Goal: Task Accomplishment & Management: Manage account settings

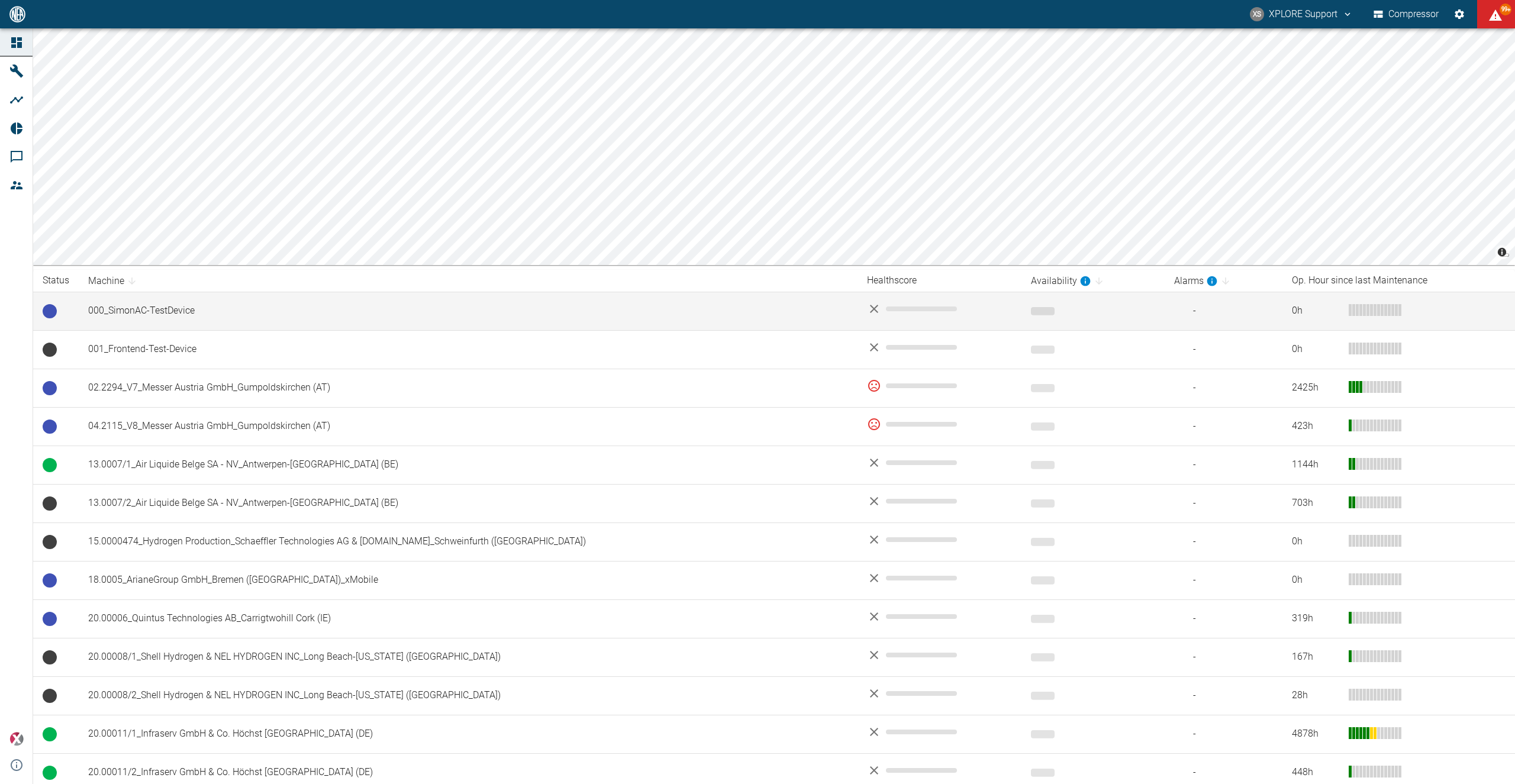
click at [180, 326] on td "000_SimonAC-TestDevice" at bounding box center [468, 311] width 779 height 39
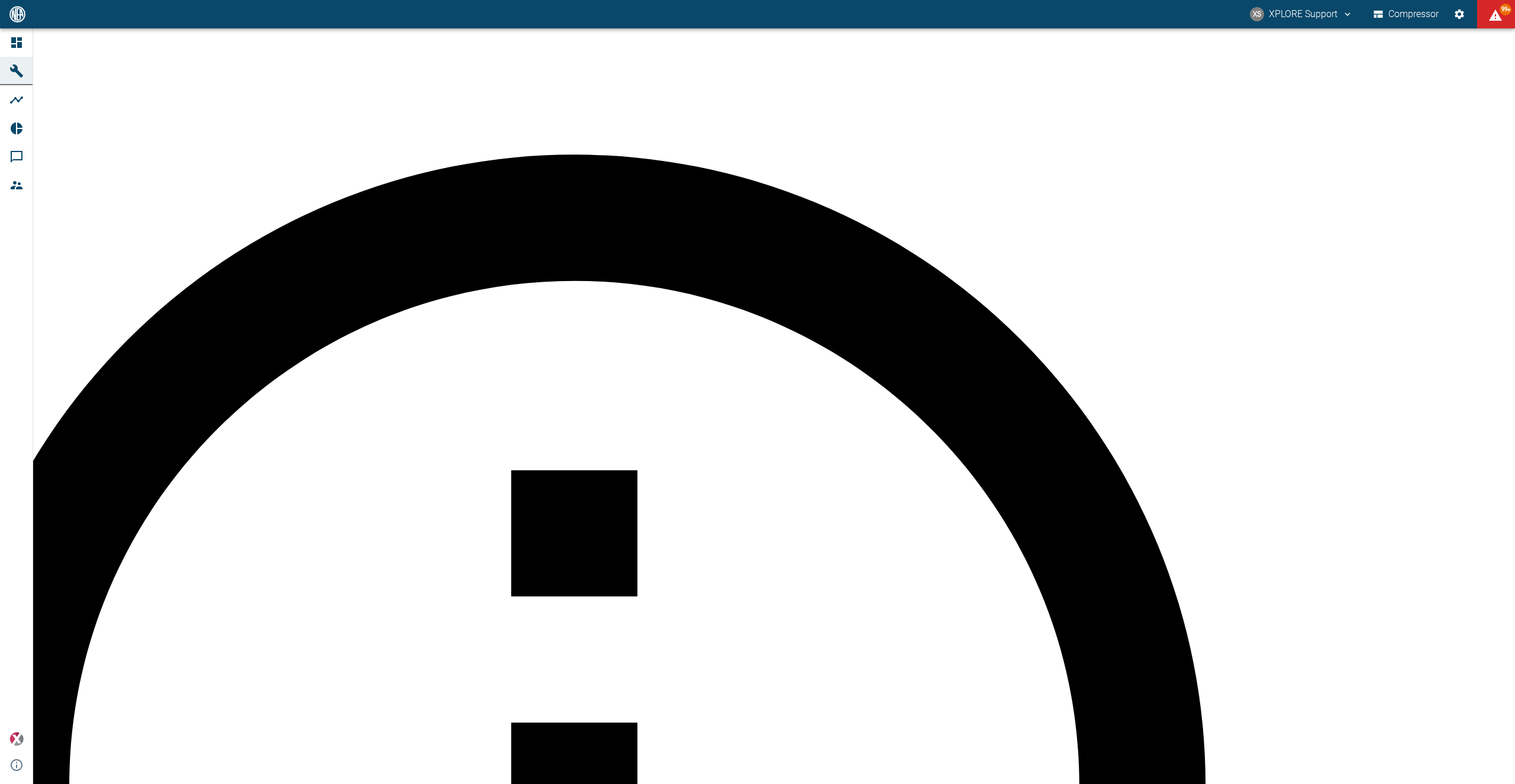
type input "000_SimonAC-TestDevice"
type input "se01/003-0002"
type input "Compressor"
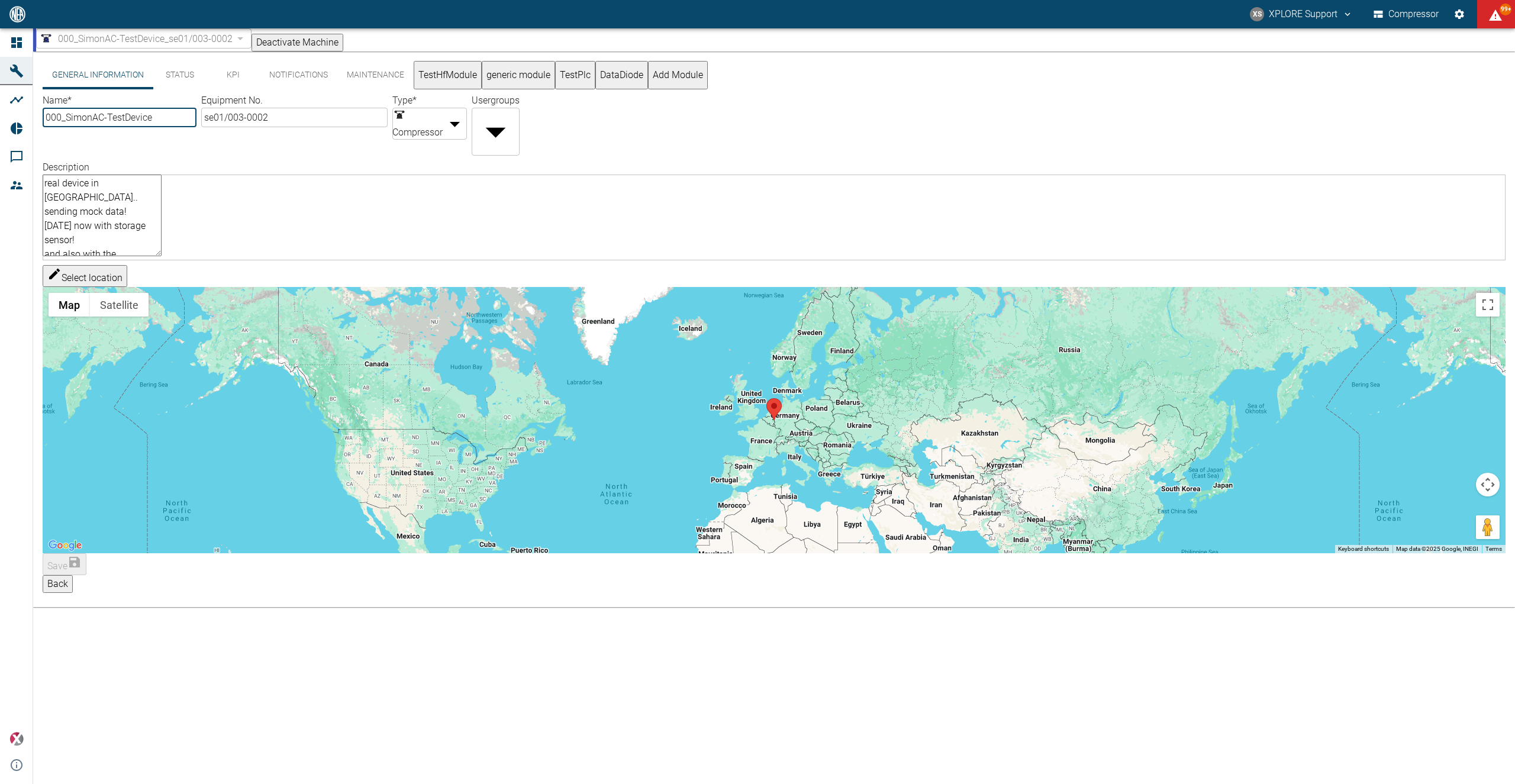
click at [648, 82] on button "DataDiode" at bounding box center [622, 75] width 53 height 28
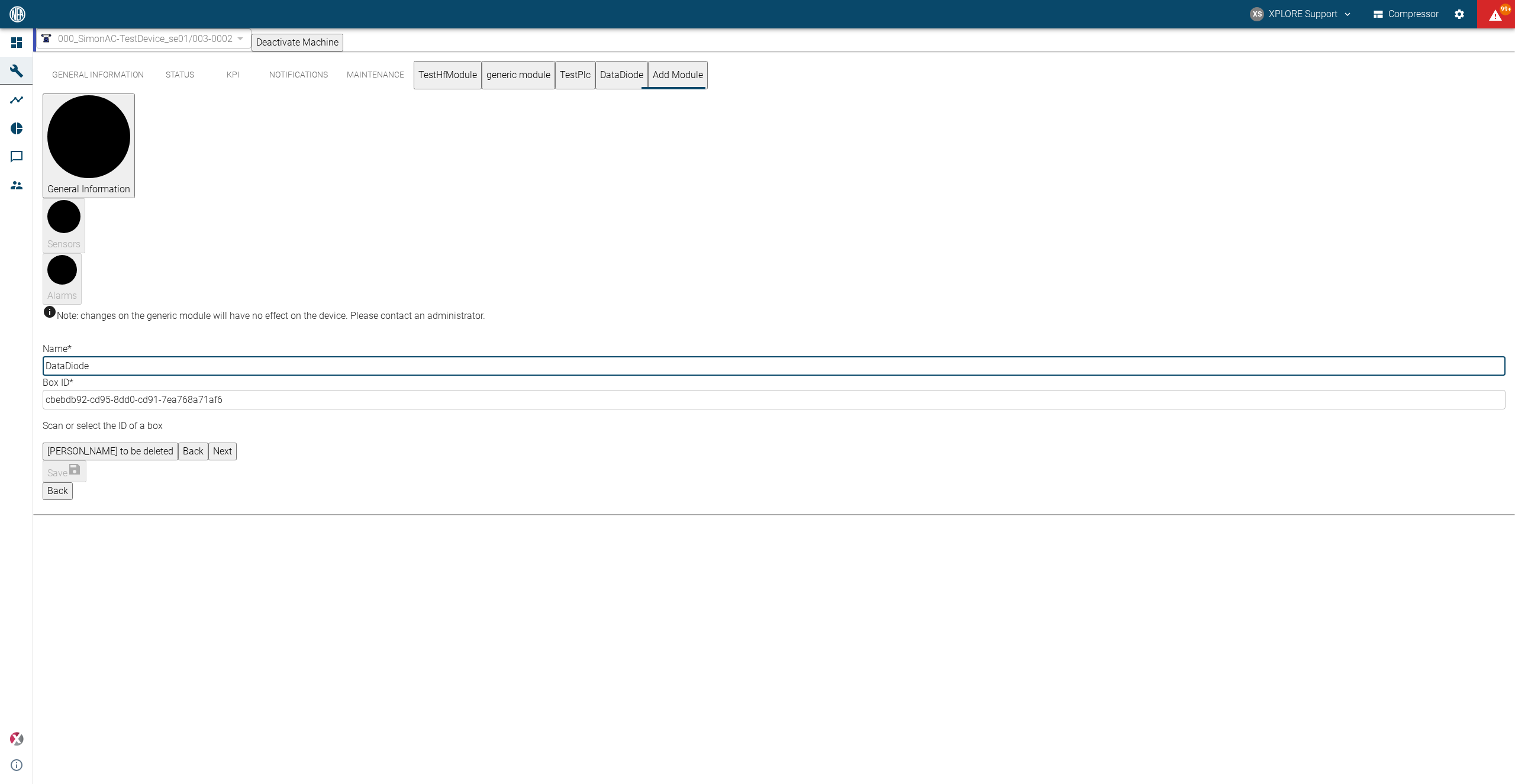
click at [596, 87] on button "TestPlc" at bounding box center [575, 75] width 41 height 28
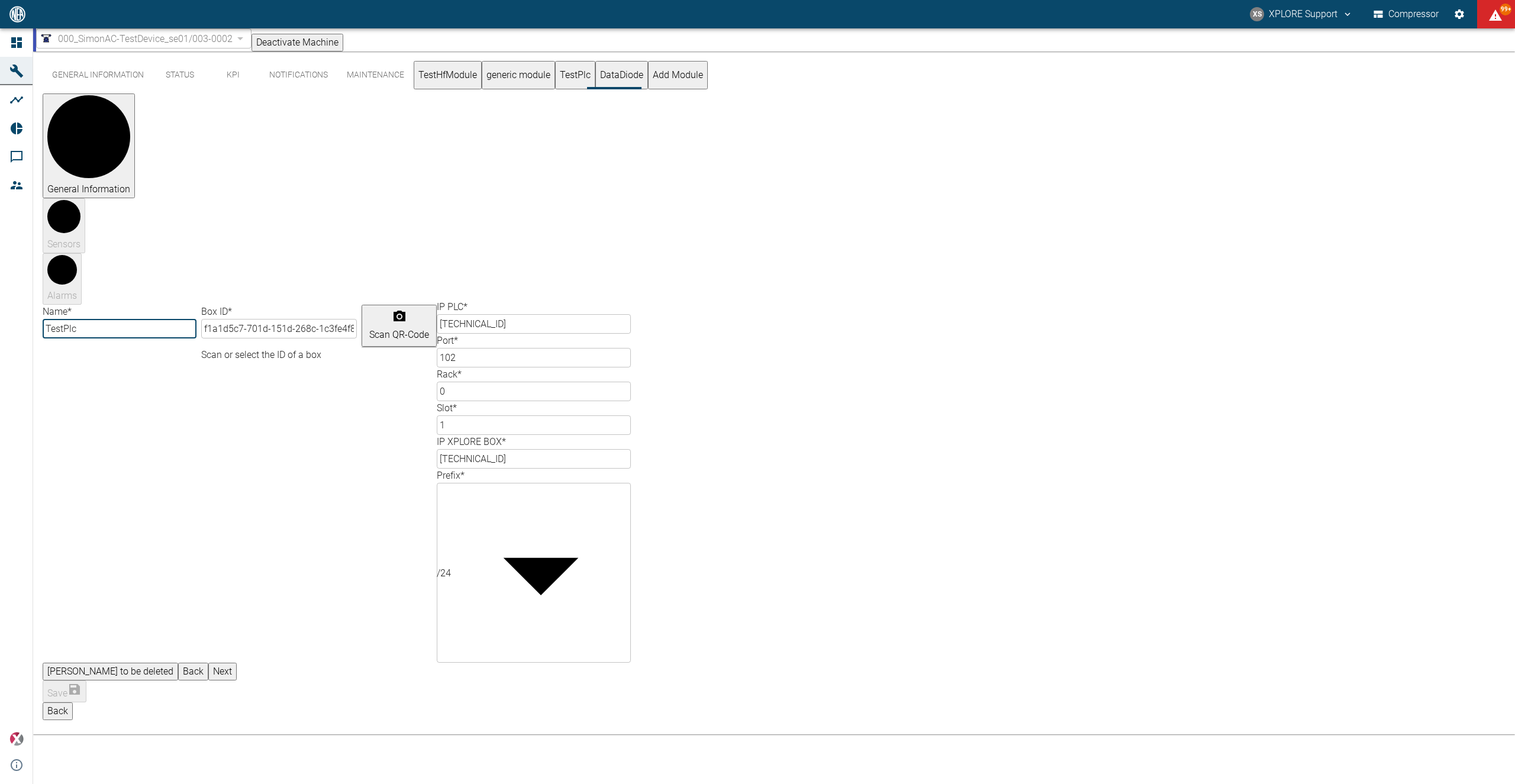
click at [555, 89] on button "generic module" at bounding box center [519, 75] width 74 height 28
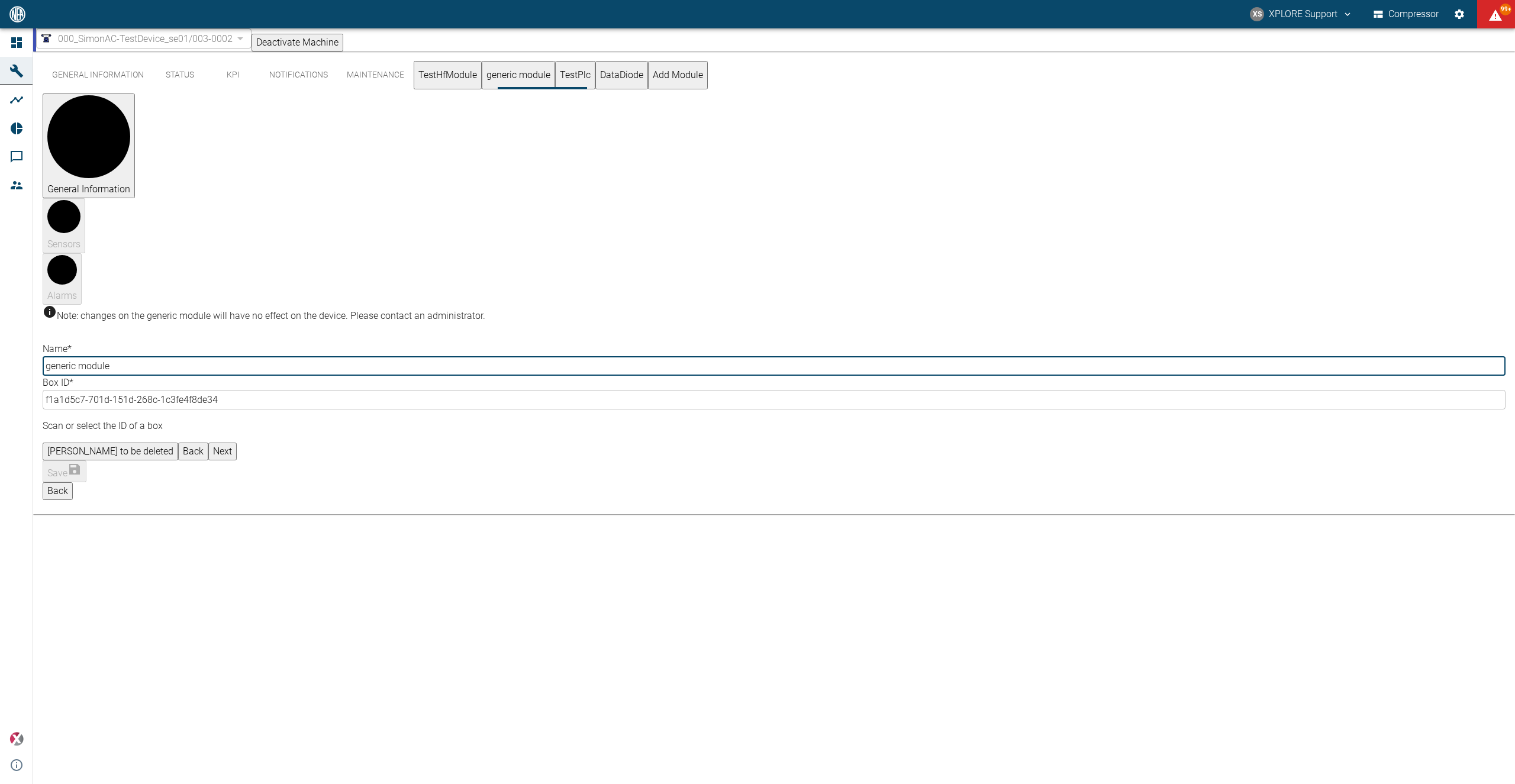
click at [459, 89] on button "TestHfModule" at bounding box center [448, 75] width 68 height 28
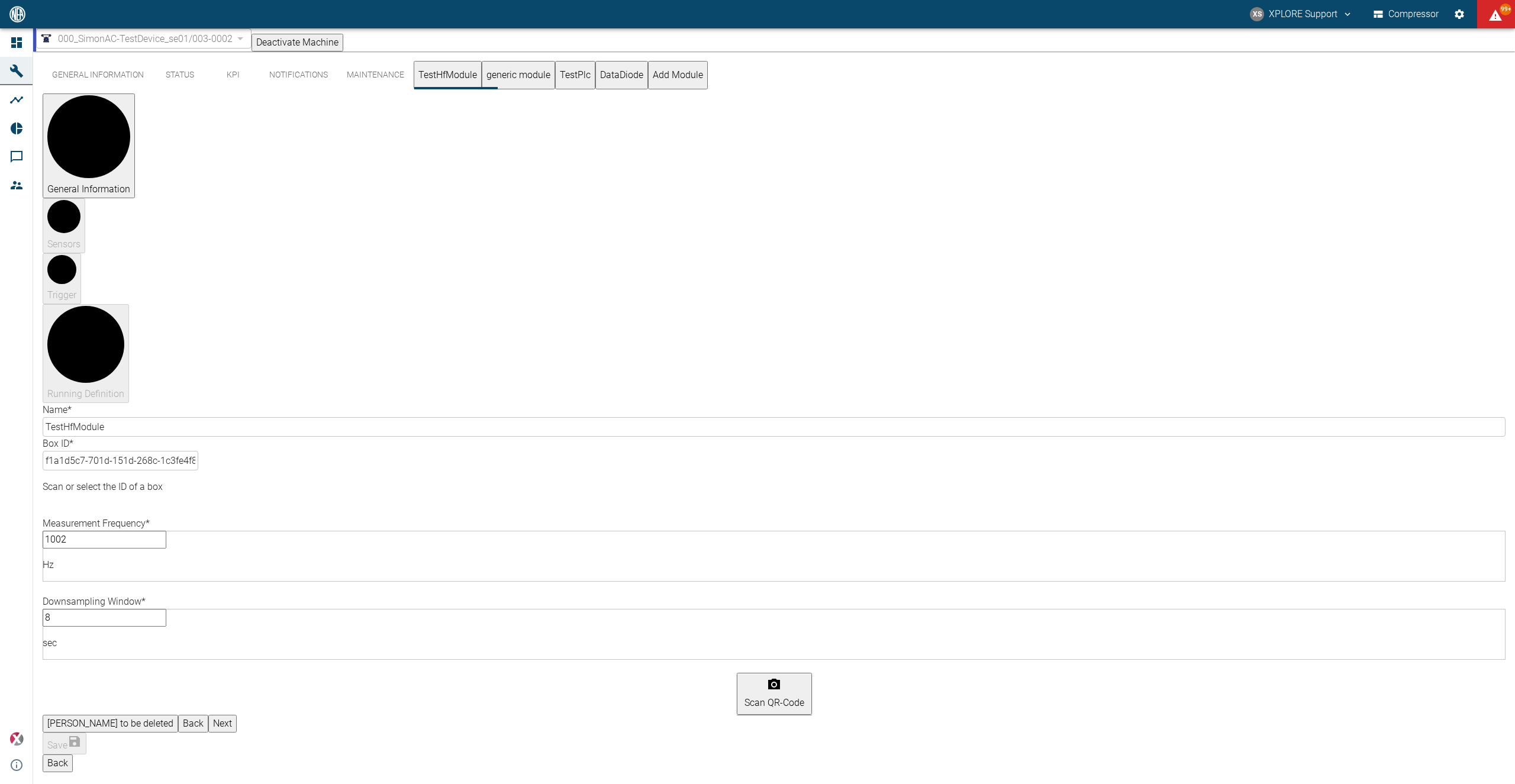
click at [101, 45] on span "000_SimonAC-TestDevice_se01/003-0002" at bounding box center [145, 39] width 174 height 14
click at [233, 43] on span "000_SimonAC-TestDevice_se01/003-0002" at bounding box center [145, 39] width 174 height 14
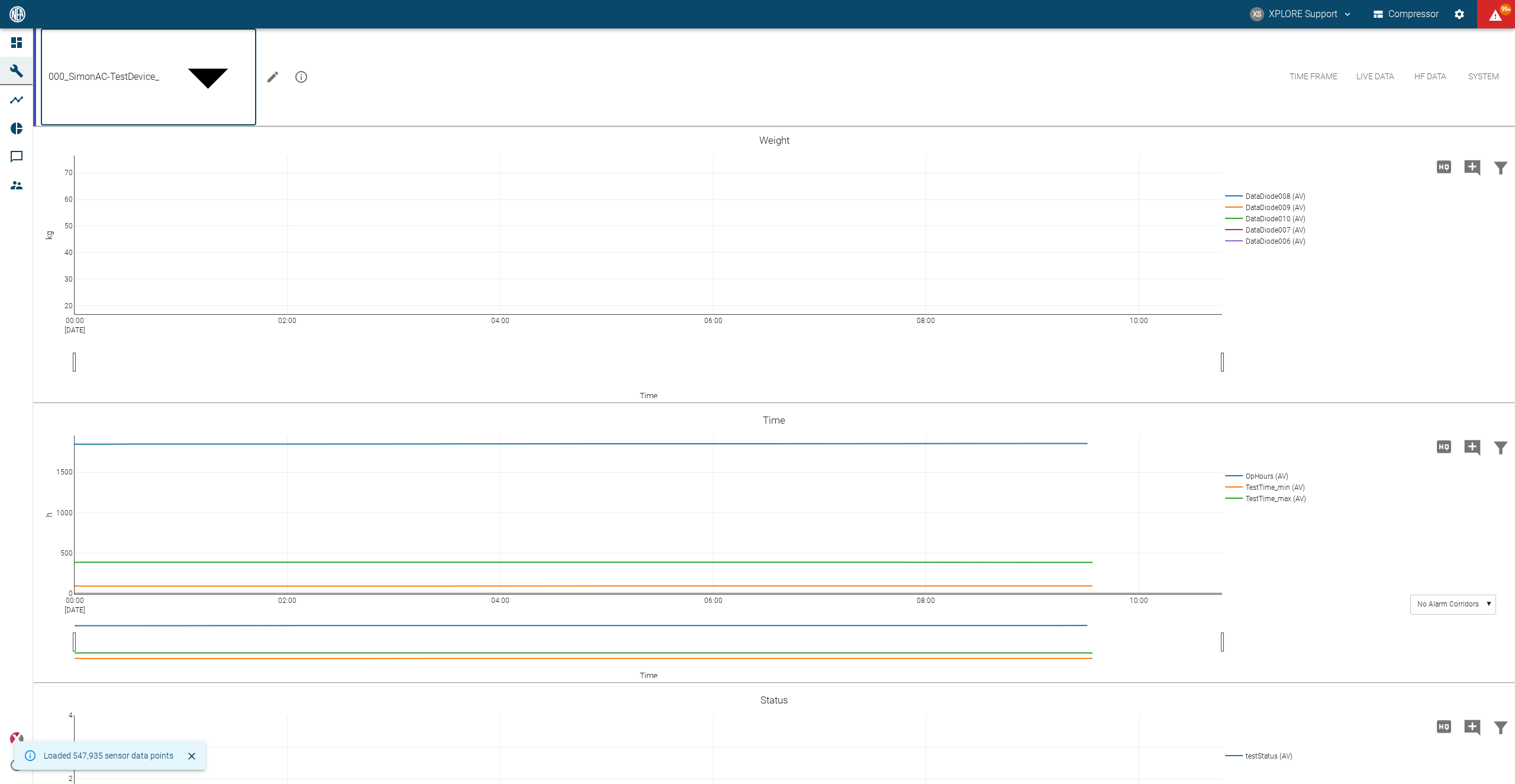
click at [136, 41] on body "XS XPLORE Support Compressor 99+ Dashboard Machines Analyses Reports Comments M…" at bounding box center [757, 392] width 1515 height 784
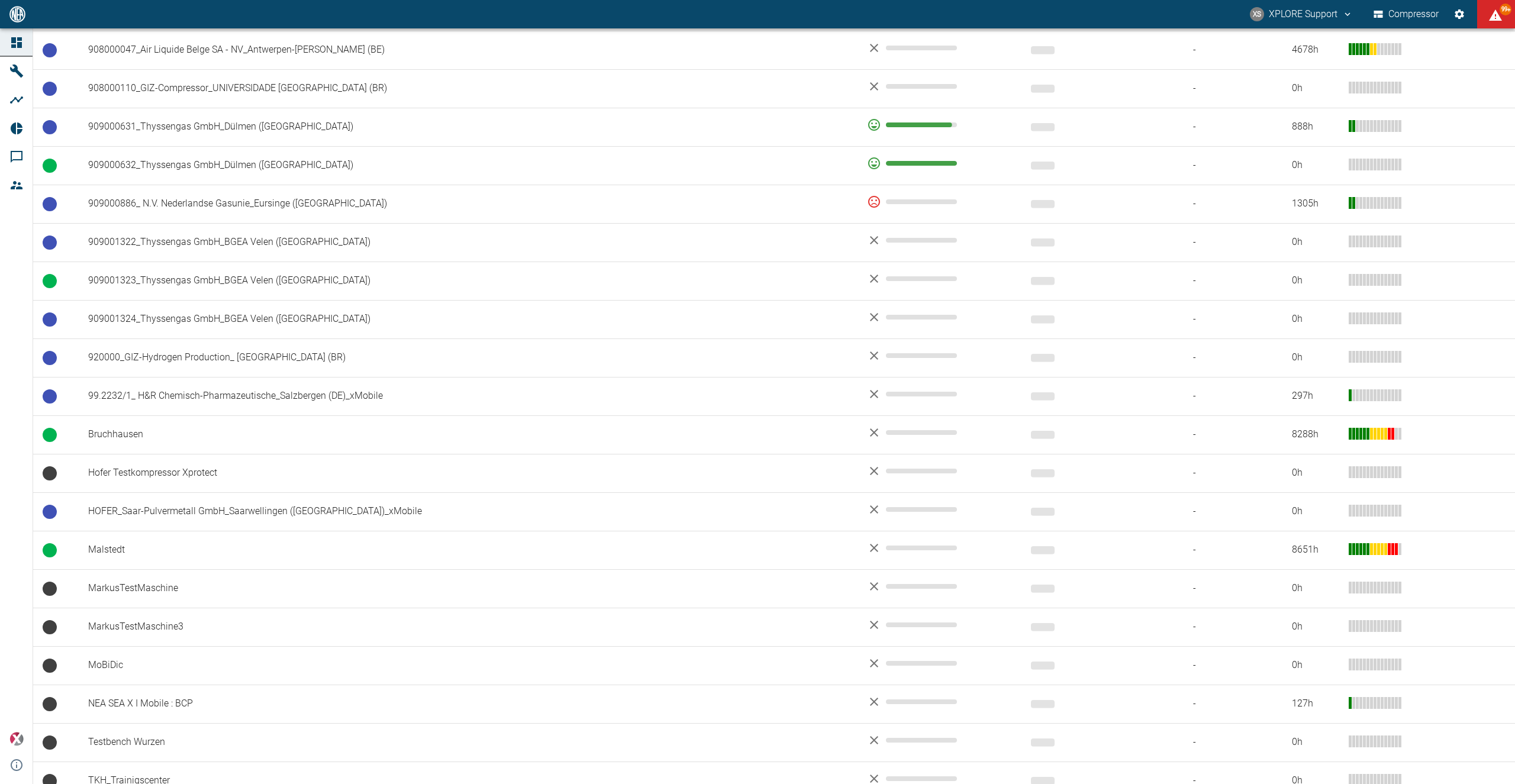
scroll to position [944, 0]
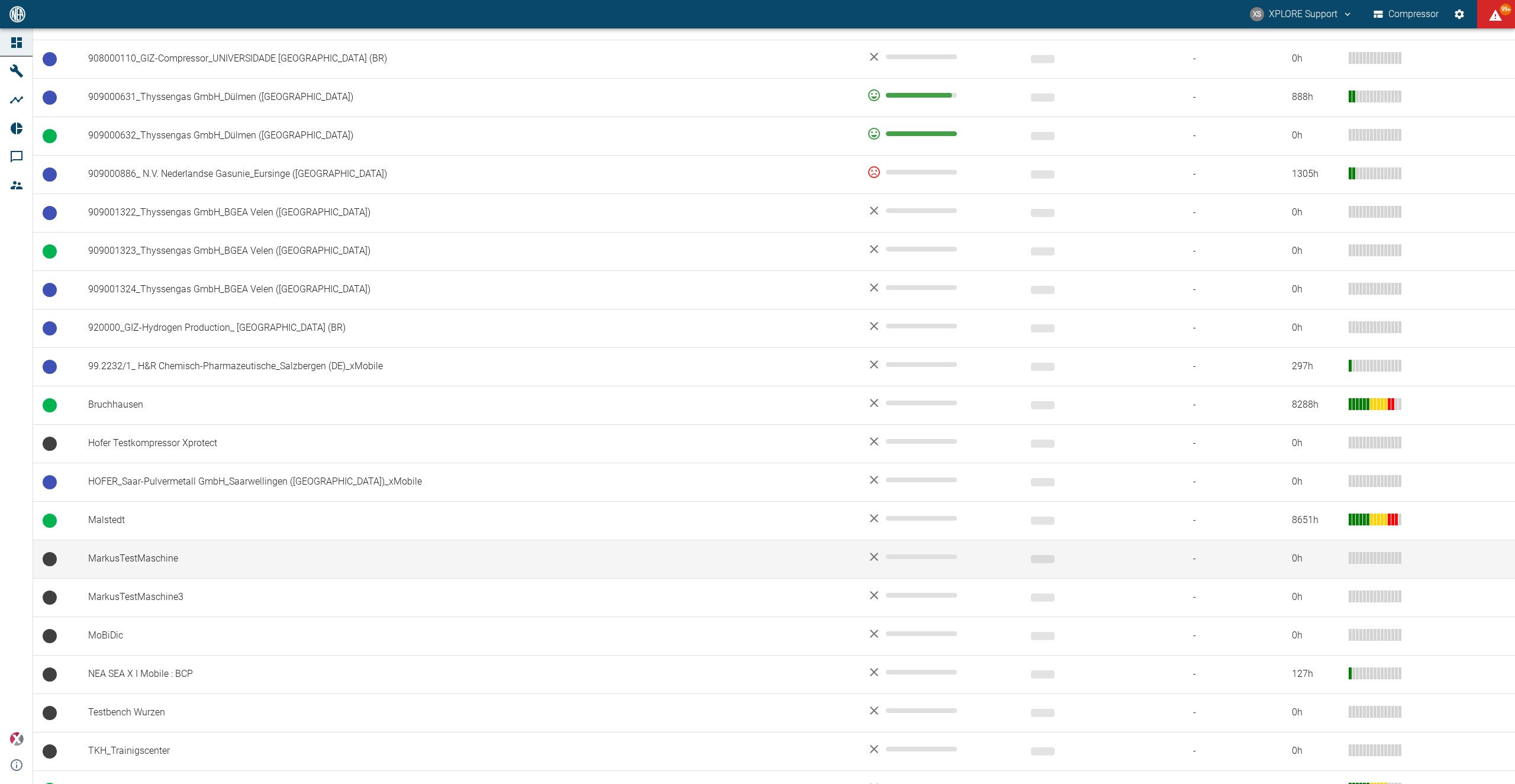
click at [168, 568] on td "MarkusTestMaschine" at bounding box center [468, 559] width 779 height 39
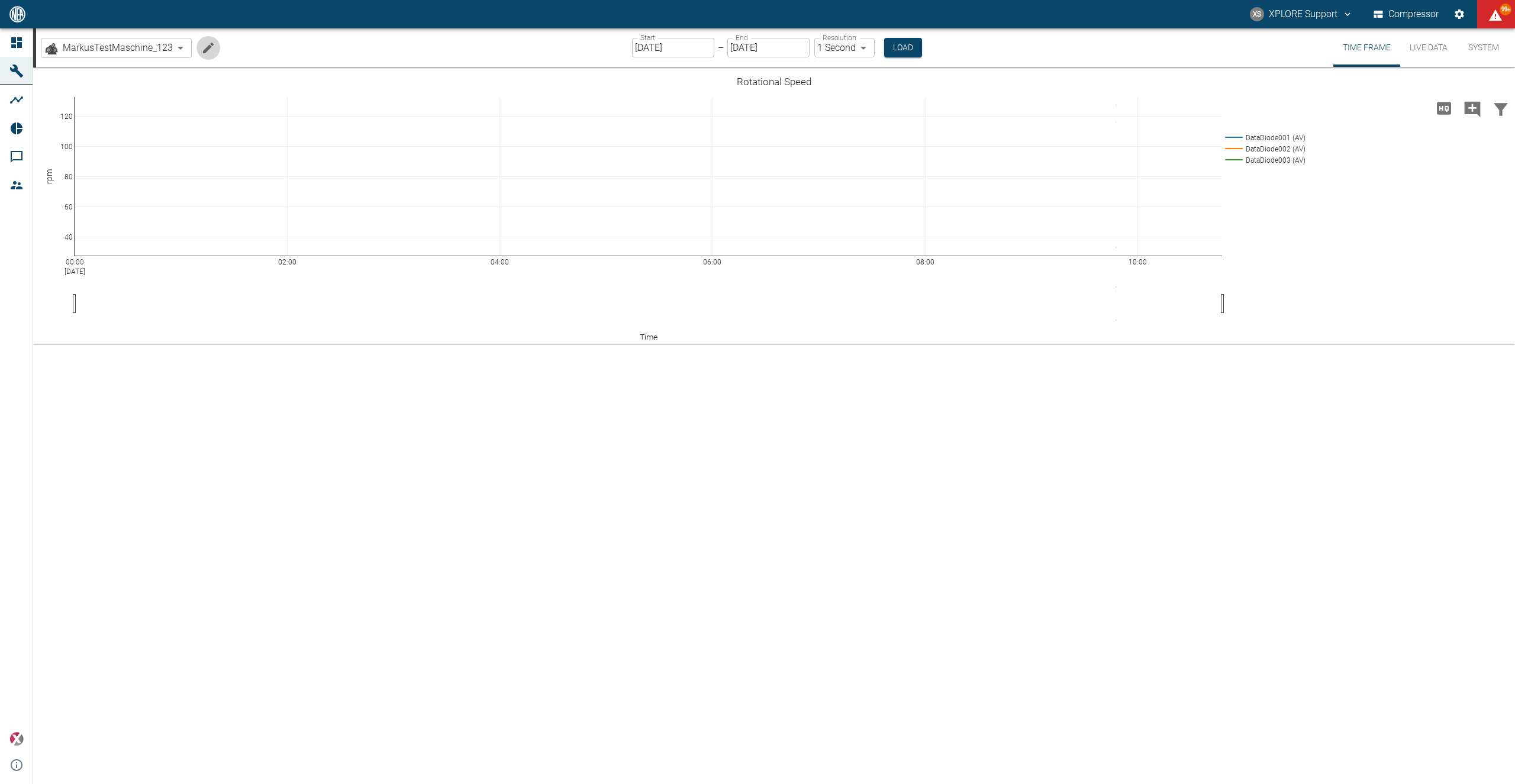
click at [206, 47] on icon "Edit machine" at bounding box center [208, 47] width 14 height 14
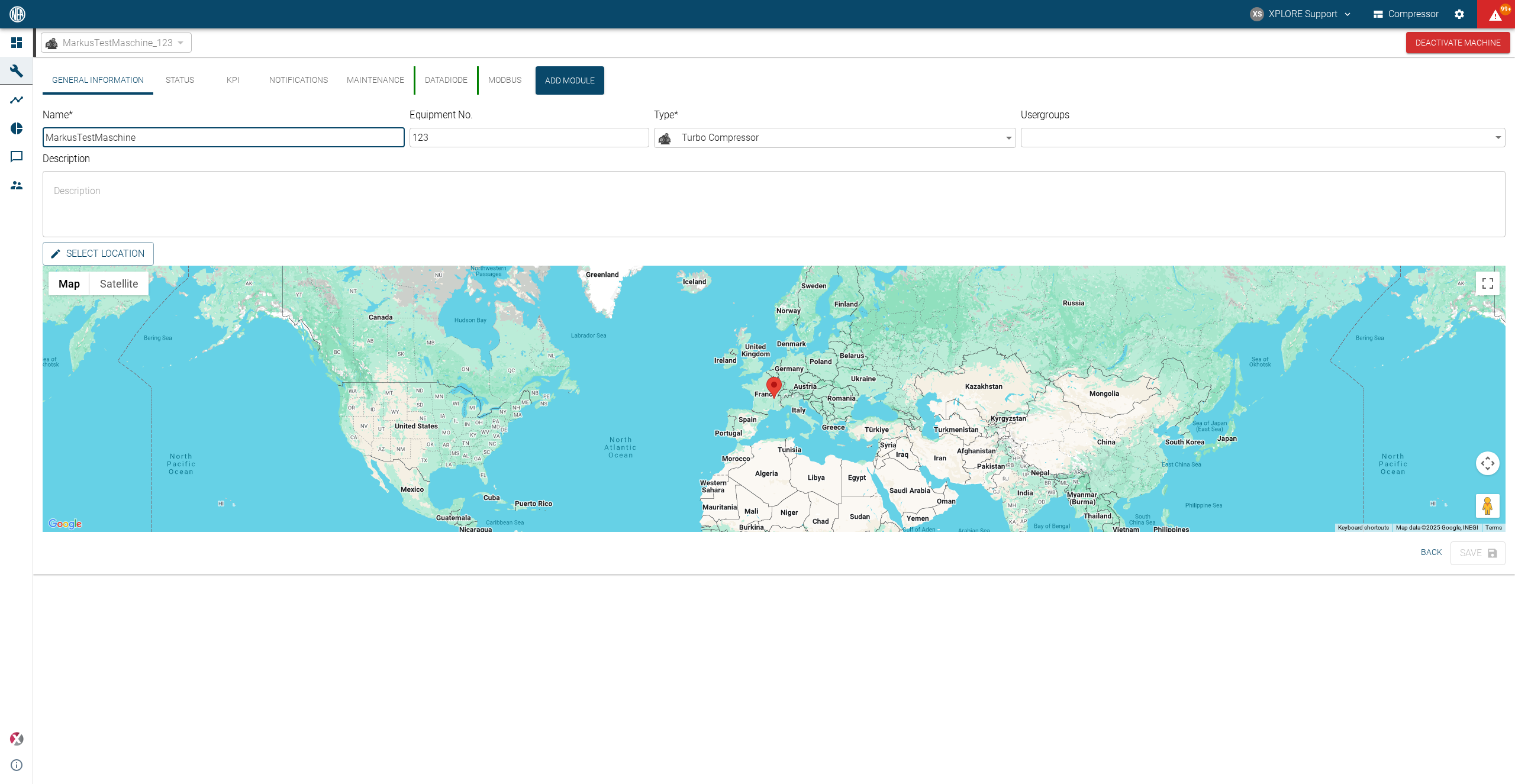
click at [490, 79] on button "Modbus" at bounding box center [504, 80] width 54 height 28
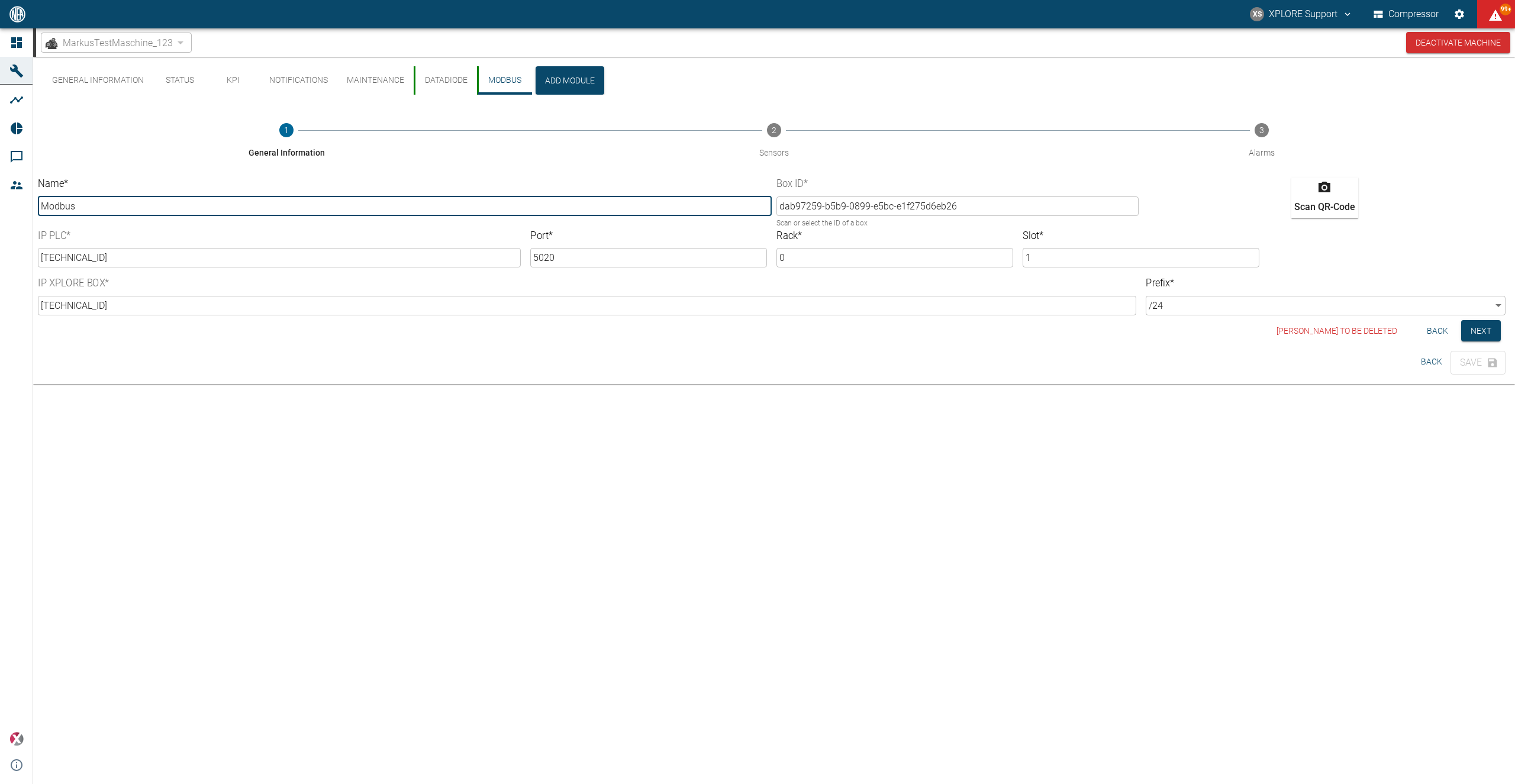
click at [456, 82] on button "DataDiode" at bounding box center [446, 80] width 64 height 28
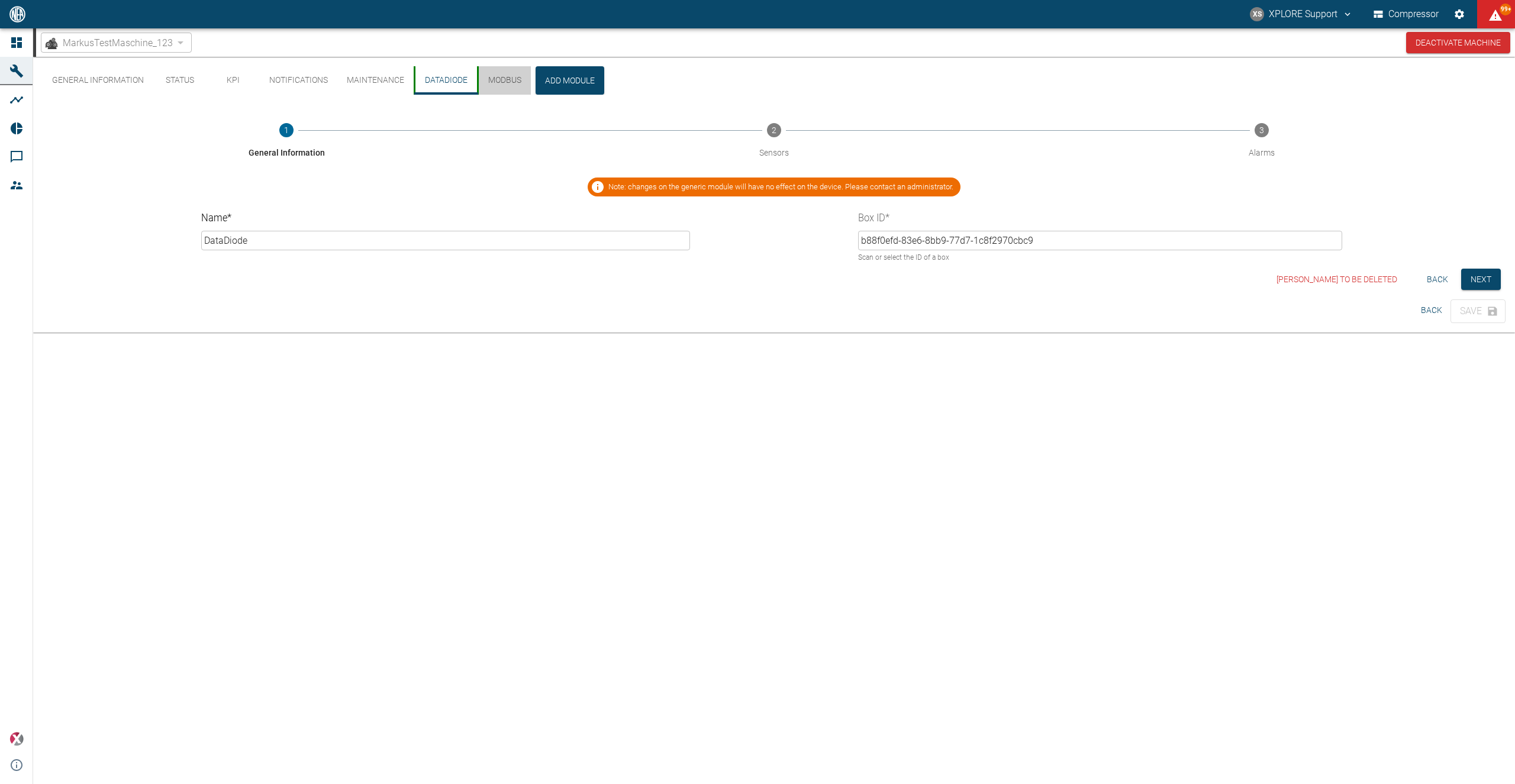
click at [519, 78] on button "Modbus" at bounding box center [504, 80] width 54 height 28
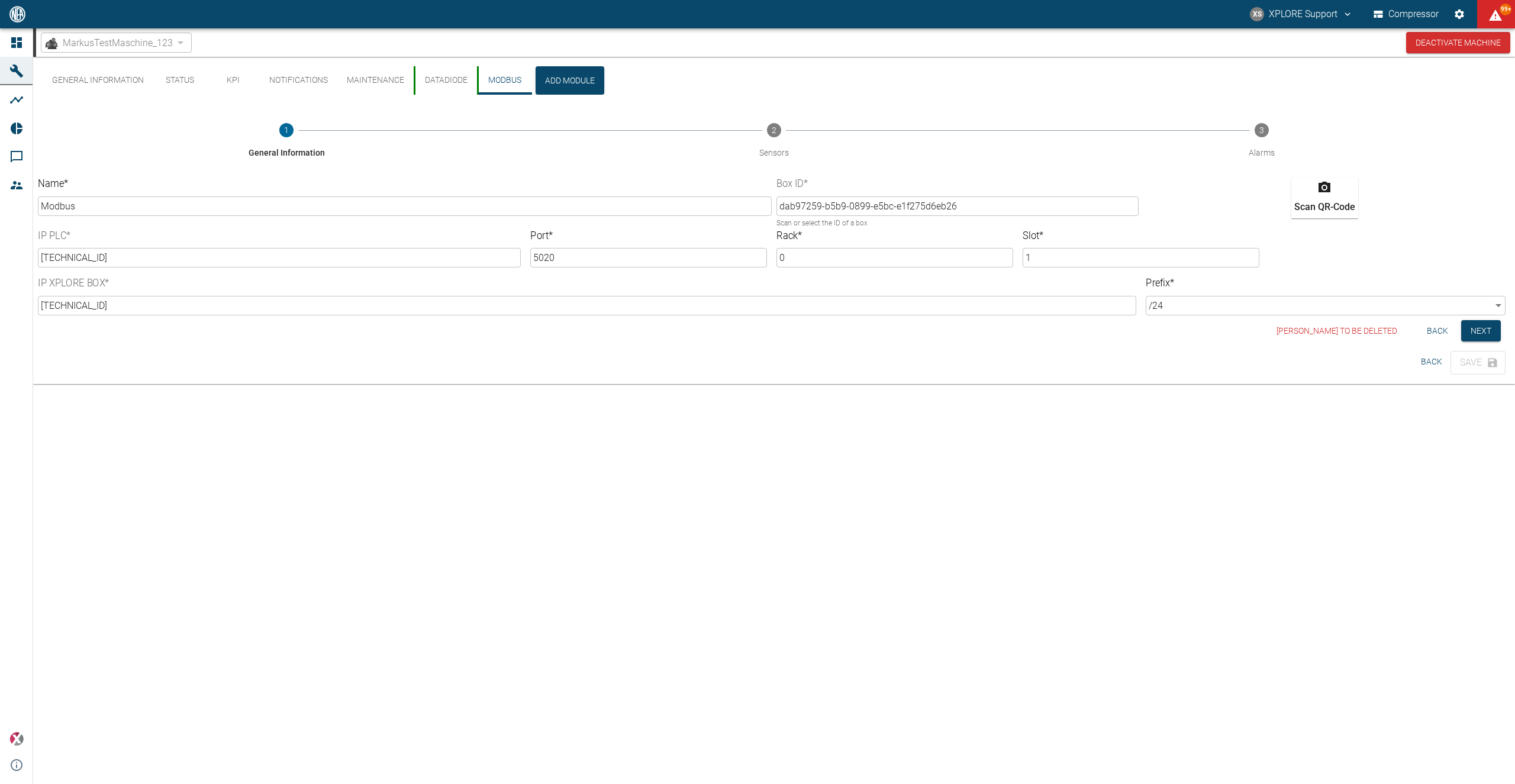
click at [160, 41] on span "MarkusTestMaschine_123" at bounding box center [118, 43] width 110 height 14
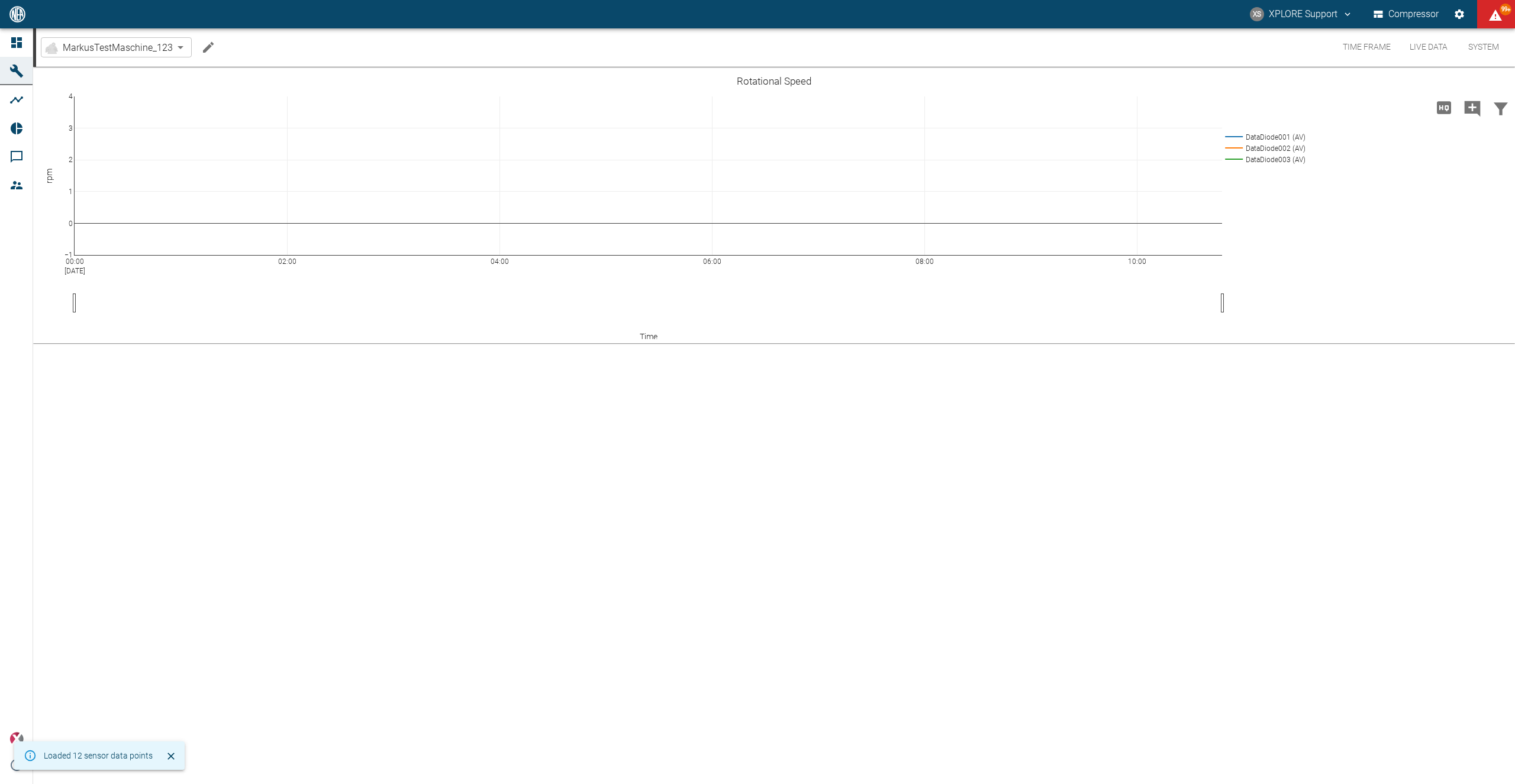
click at [116, 47] on body "XS XPLORE Support Compressor 99+ Dashboard Machines Analyses Reports Comments M…" at bounding box center [757, 392] width 1515 height 784
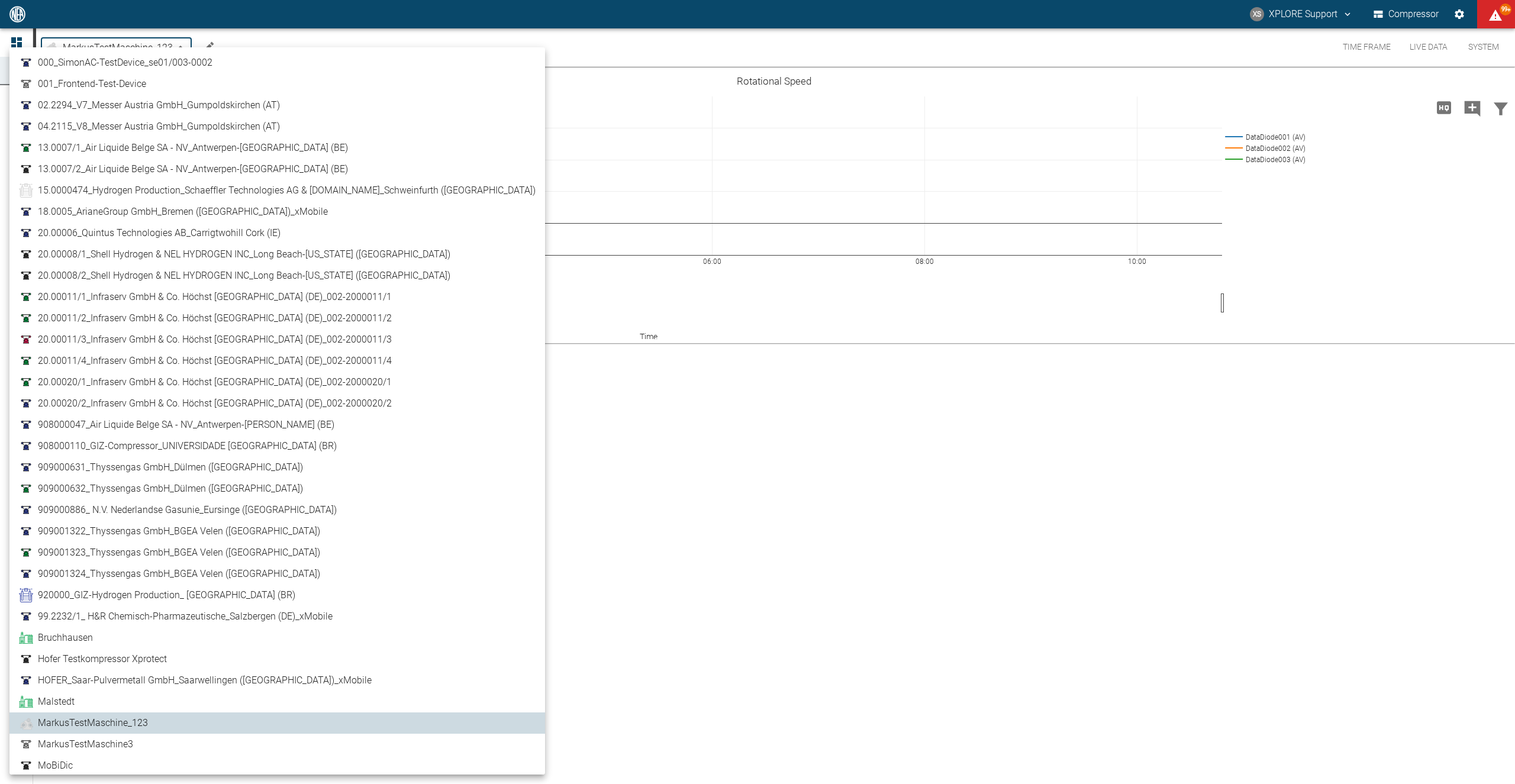
click at [134, 747] on link "MarkusTestMaschine3" at bounding box center [277, 744] width 516 height 14
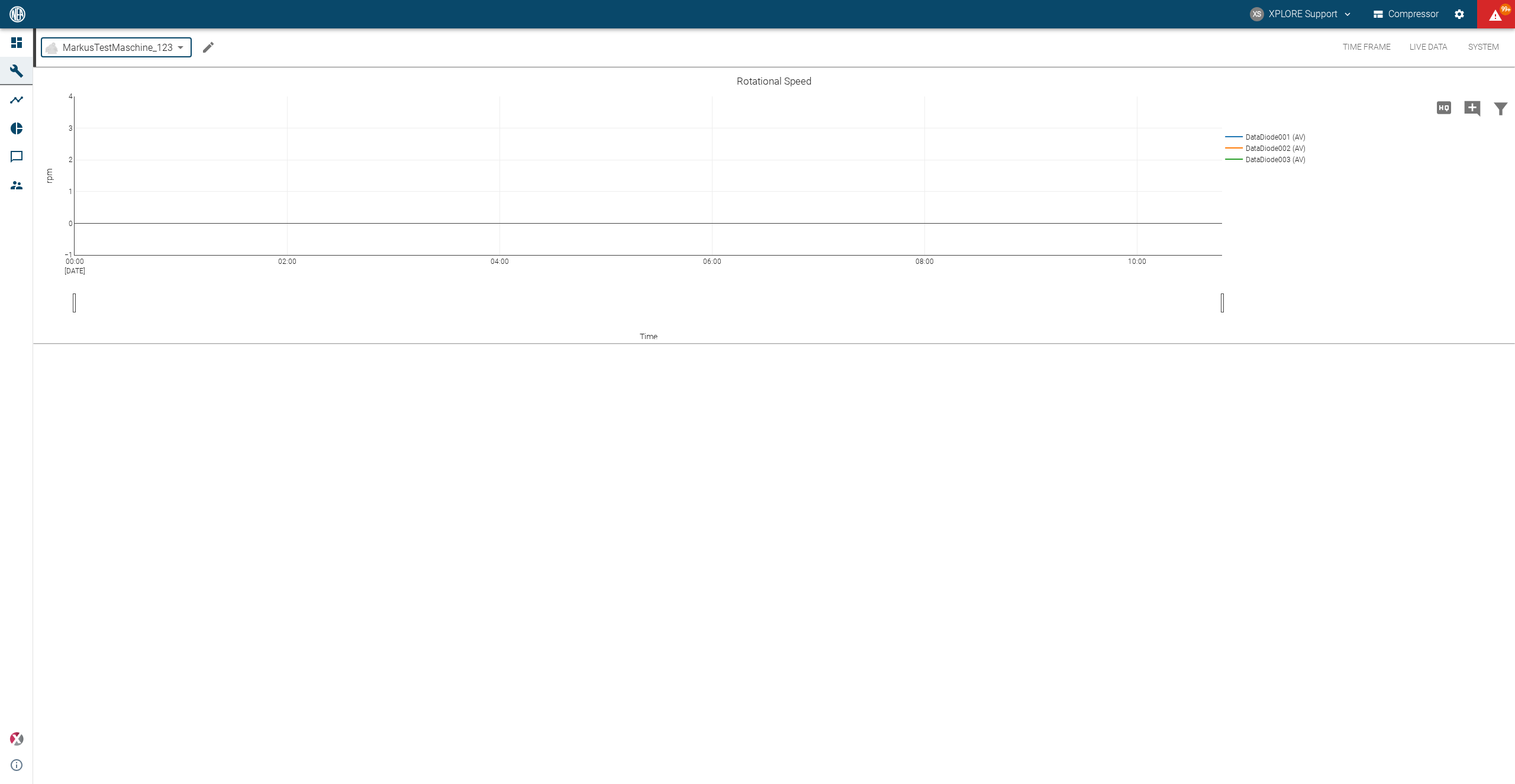
type input "5863d2c7-21d3-442b-a73b-7a13c9edea07"
click at [195, 45] on icon "Edit machine" at bounding box center [193, 47] width 11 height 11
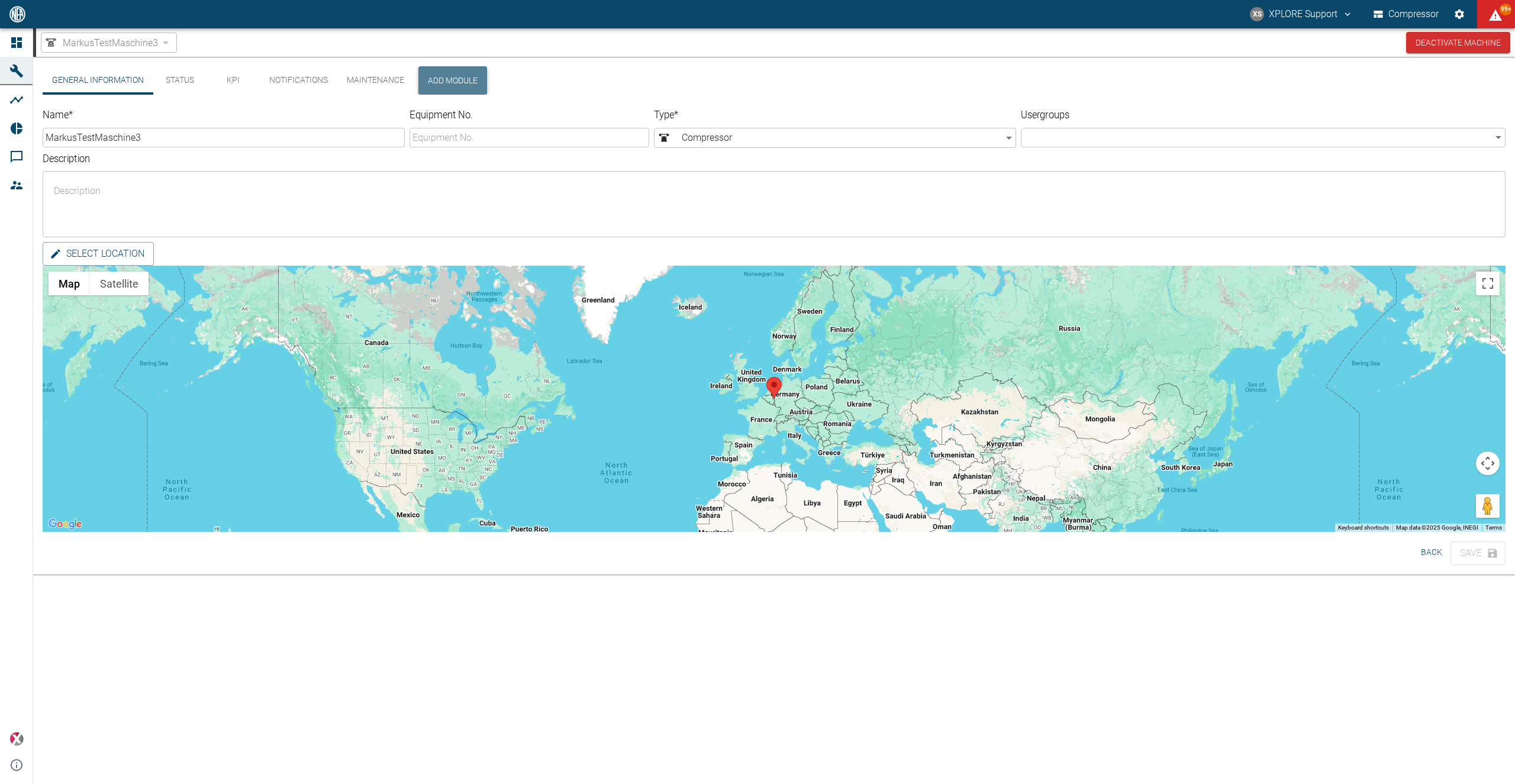
click at [457, 88] on button "Add Module" at bounding box center [453, 80] width 69 height 28
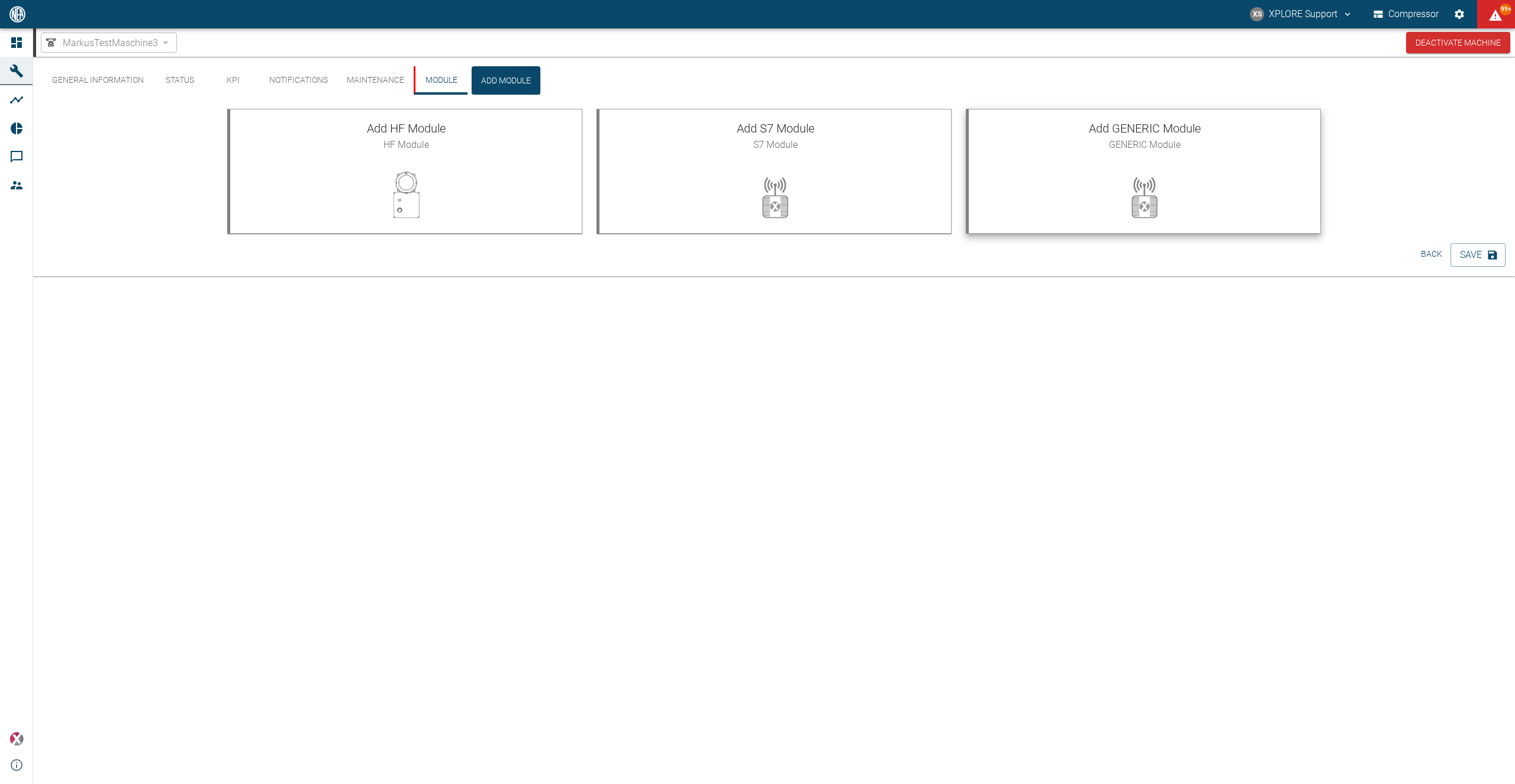
click at [1005, 176] on div at bounding box center [1145, 197] width 352 height 71
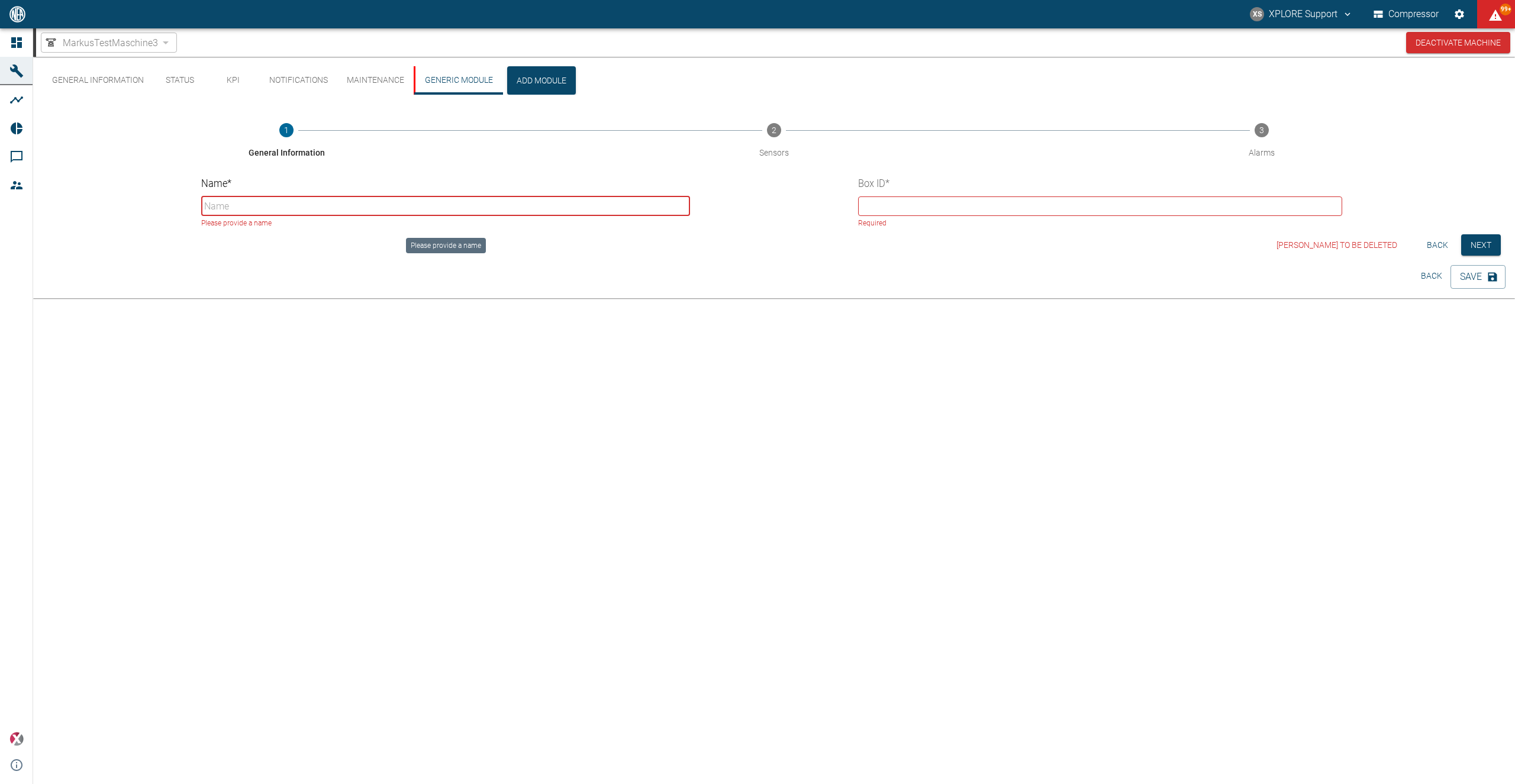
click at [516, 211] on input "Name *" at bounding box center [446, 206] width 489 height 20
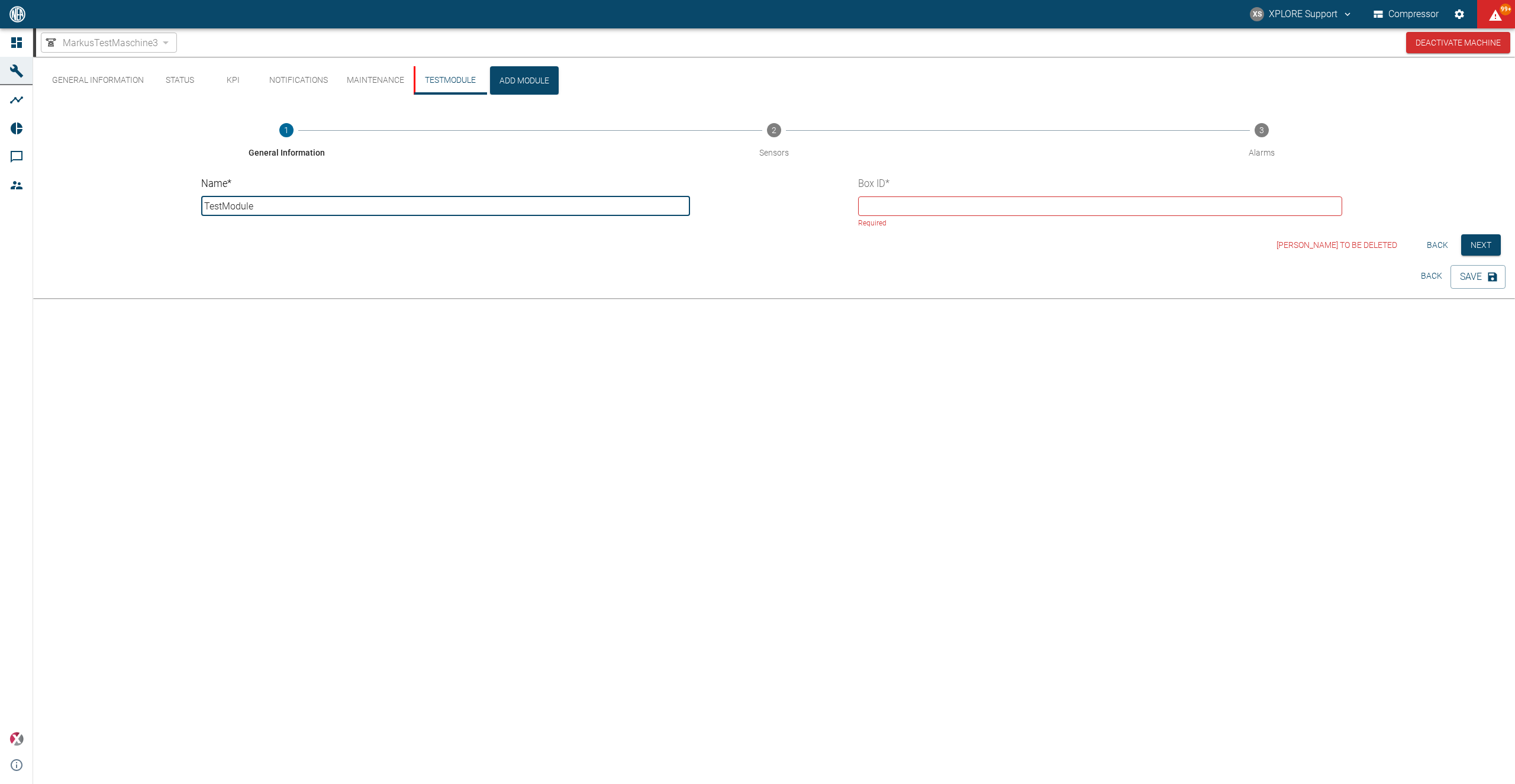
type input "TestModule"
paste input "9ccf47f8-ca37-c197-ab38-c180c320ebb9"
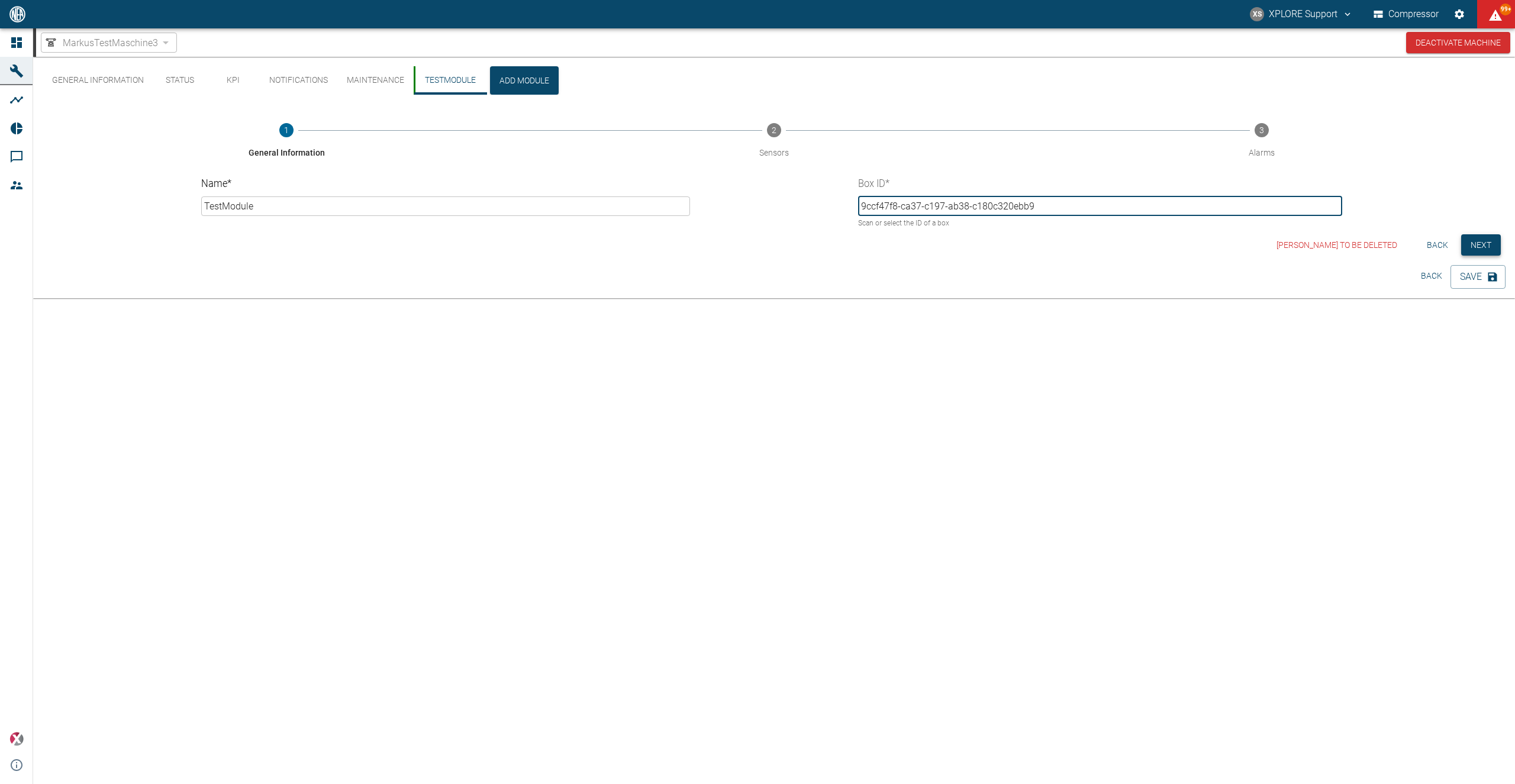
type input "9ccf47f8-ca37-c197-ab38-c180c320ebb9"
click at [1477, 240] on button "Next" at bounding box center [1481, 245] width 40 height 22
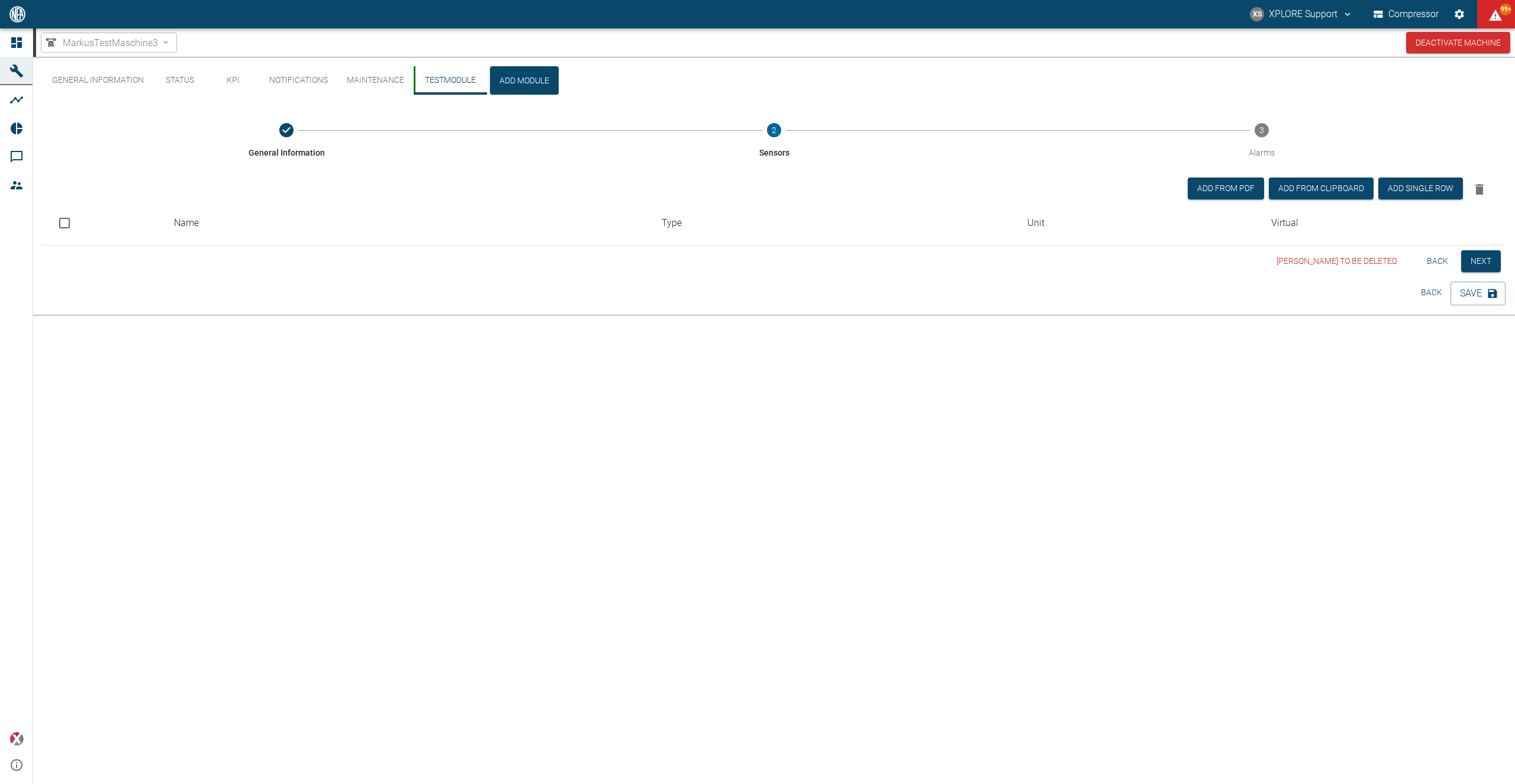
click at [1476, 250] on div "General Information 2 Sensors 3 Alarms Add from PDF Add from Clipboard Add sing…" at bounding box center [774, 191] width 1463 height 164
click at [1477, 254] on button "Next" at bounding box center [1481, 261] width 40 height 22
click at [1470, 291] on button "Save" at bounding box center [1478, 293] width 55 height 24
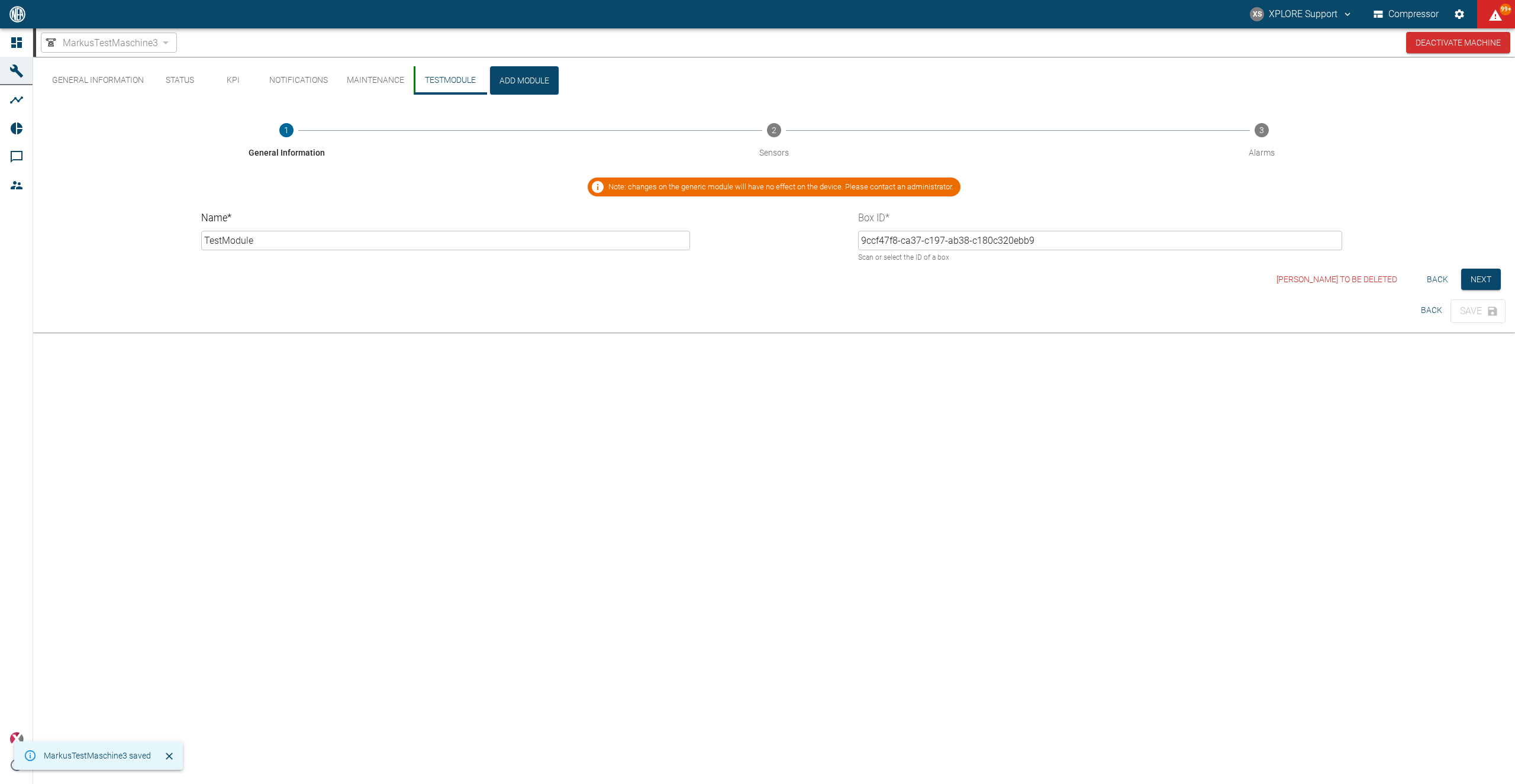
click at [1153, 457] on div "General Information Status KPI Notifications Maintenance TestModule Add Module …" at bounding box center [774, 420] width 1482 height 727
click at [1311, 280] on button "Mark Module to be deleted" at bounding box center [1337, 280] width 130 height 22
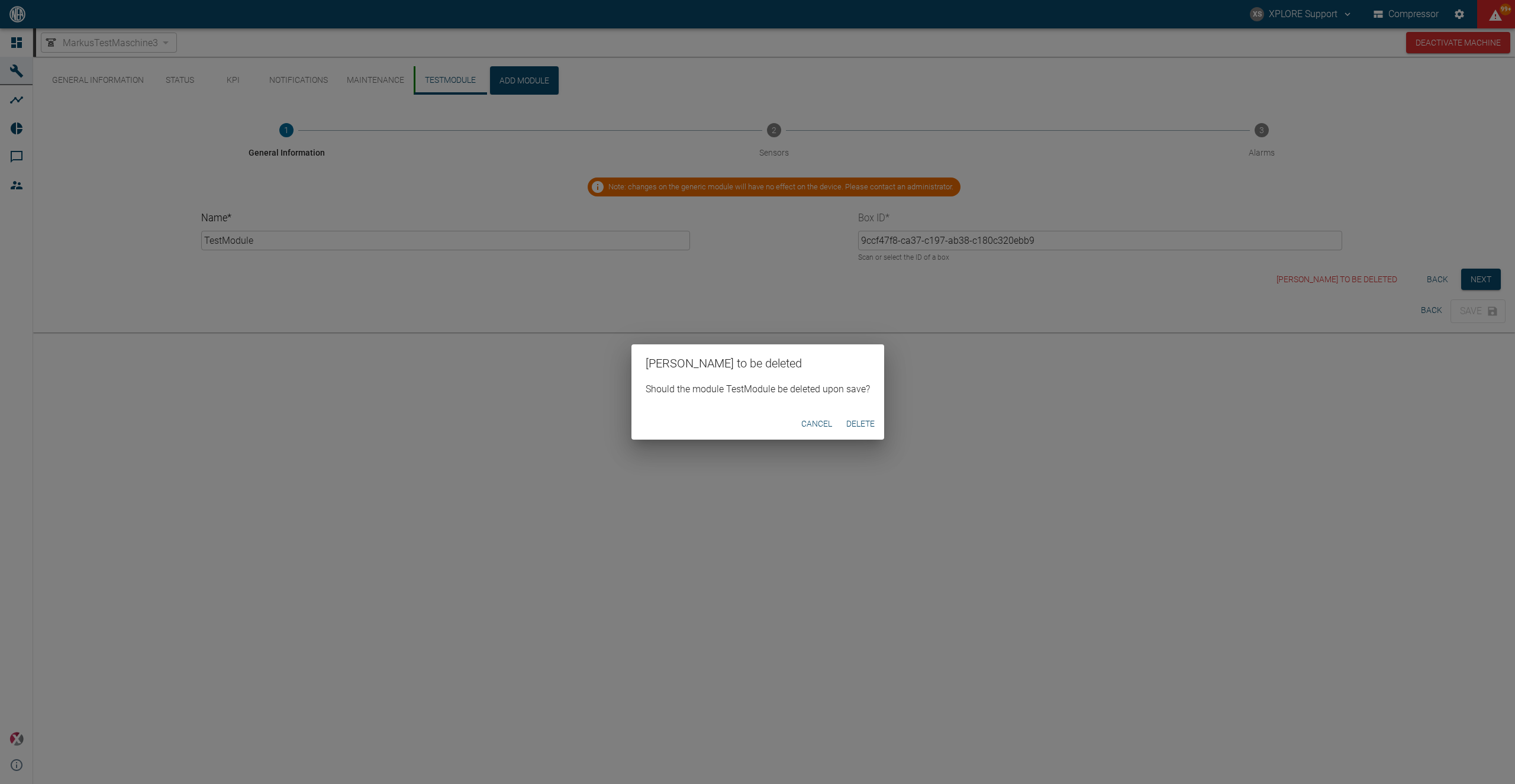
click at [859, 424] on button "Delete" at bounding box center [861, 424] width 38 height 22
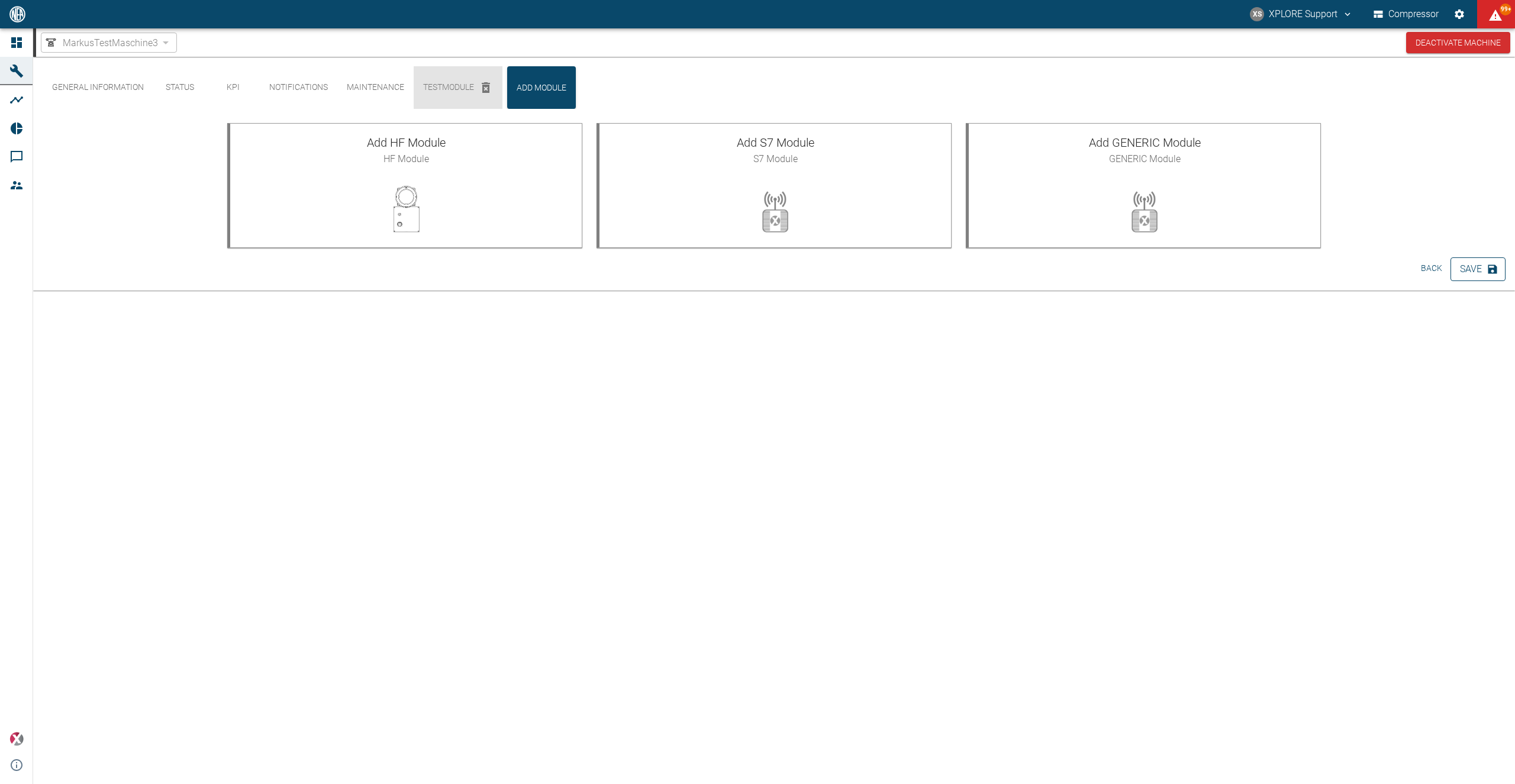
click at [1476, 269] on button "Save" at bounding box center [1478, 269] width 55 height 24
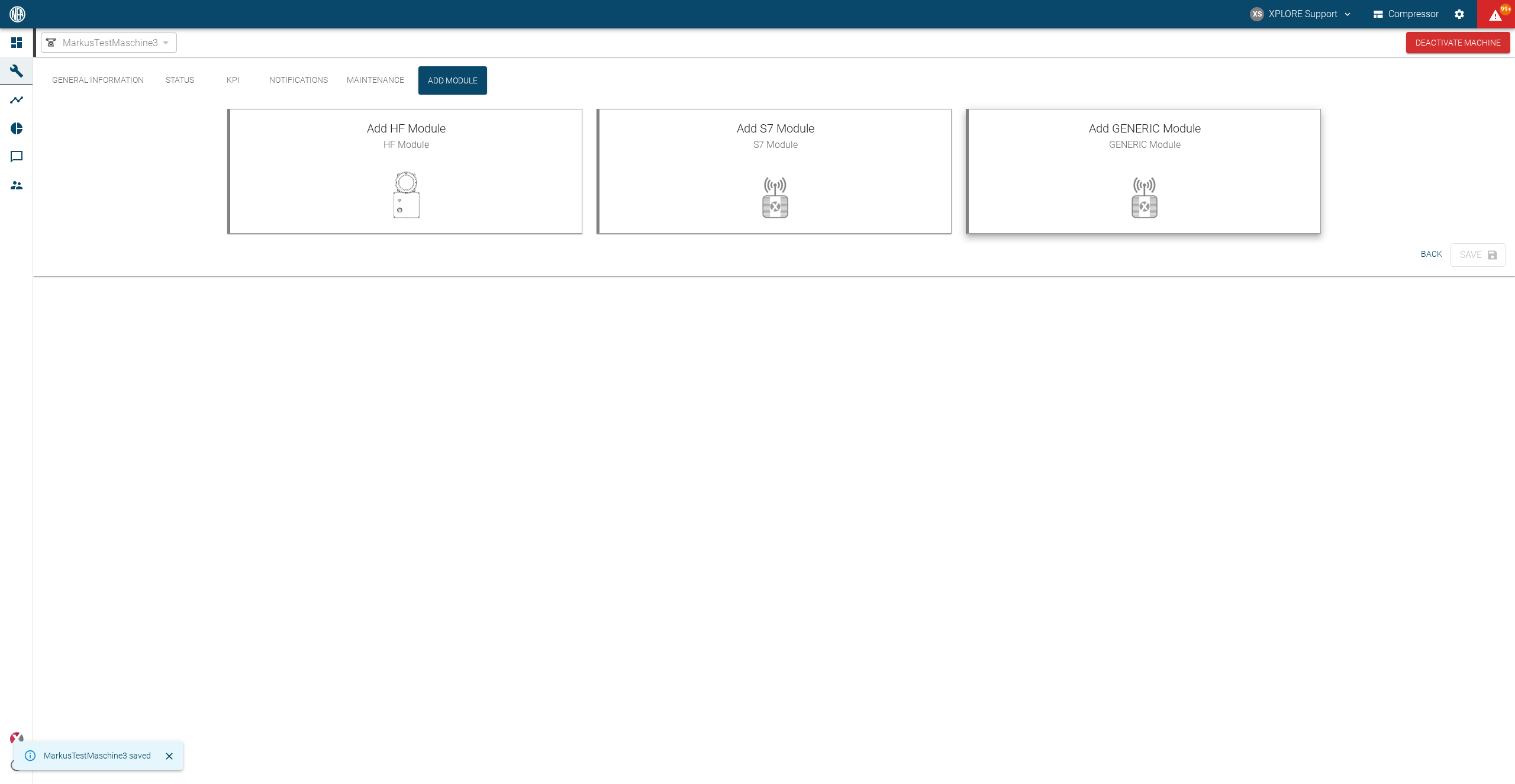
click at [1007, 181] on div at bounding box center [1145, 197] width 352 height 71
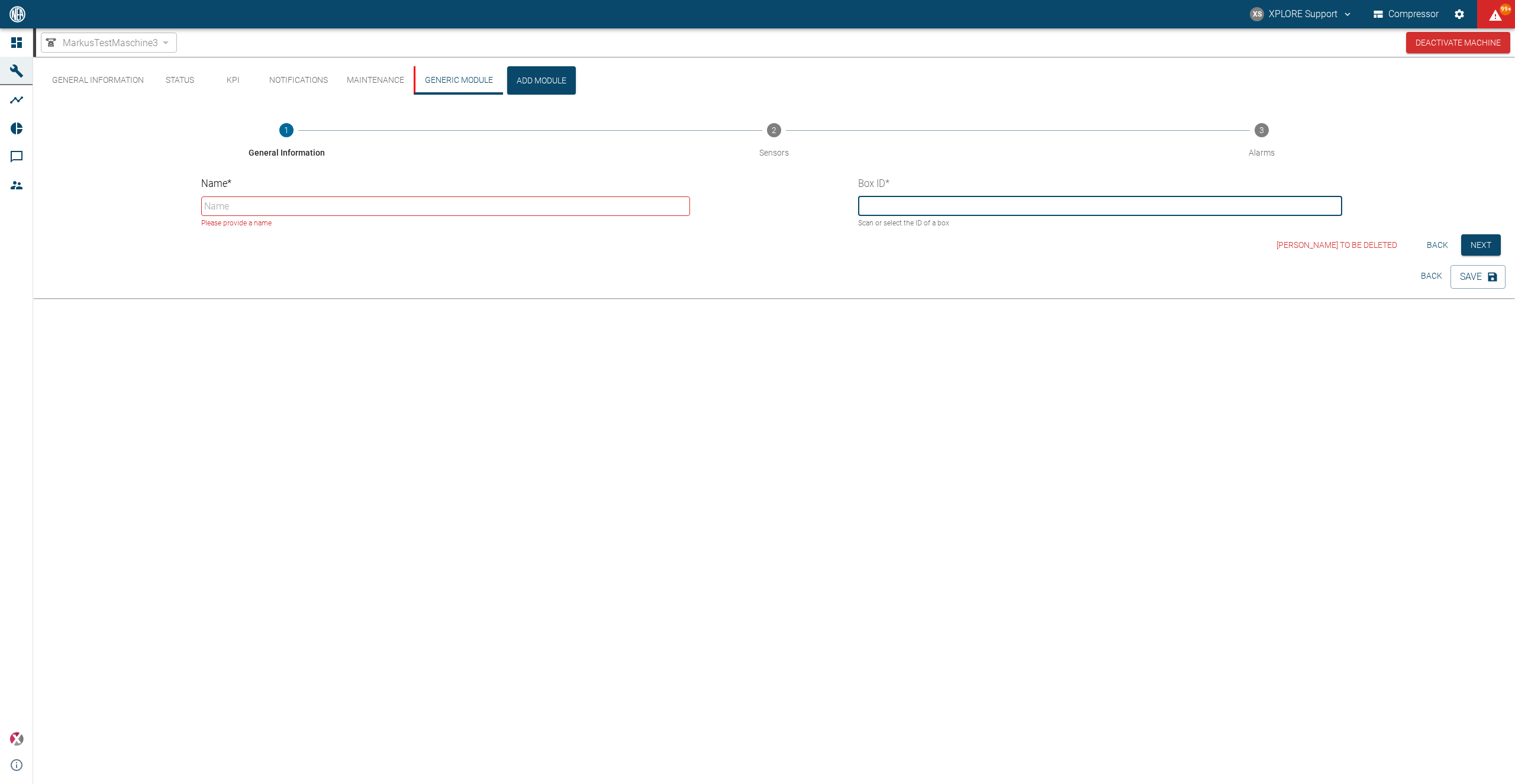
click at [909, 209] on input "text" at bounding box center [1101, 206] width 485 height 20
click at [898, 203] on input "text" at bounding box center [1101, 206] width 485 height 20
click at [894, 212] on input "text" at bounding box center [1101, 206] width 485 height 20
click at [895, 210] on input "text" at bounding box center [1101, 206] width 485 height 20
click at [925, 197] on input "text" at bounding box center [1101, 206] width 485 height 20
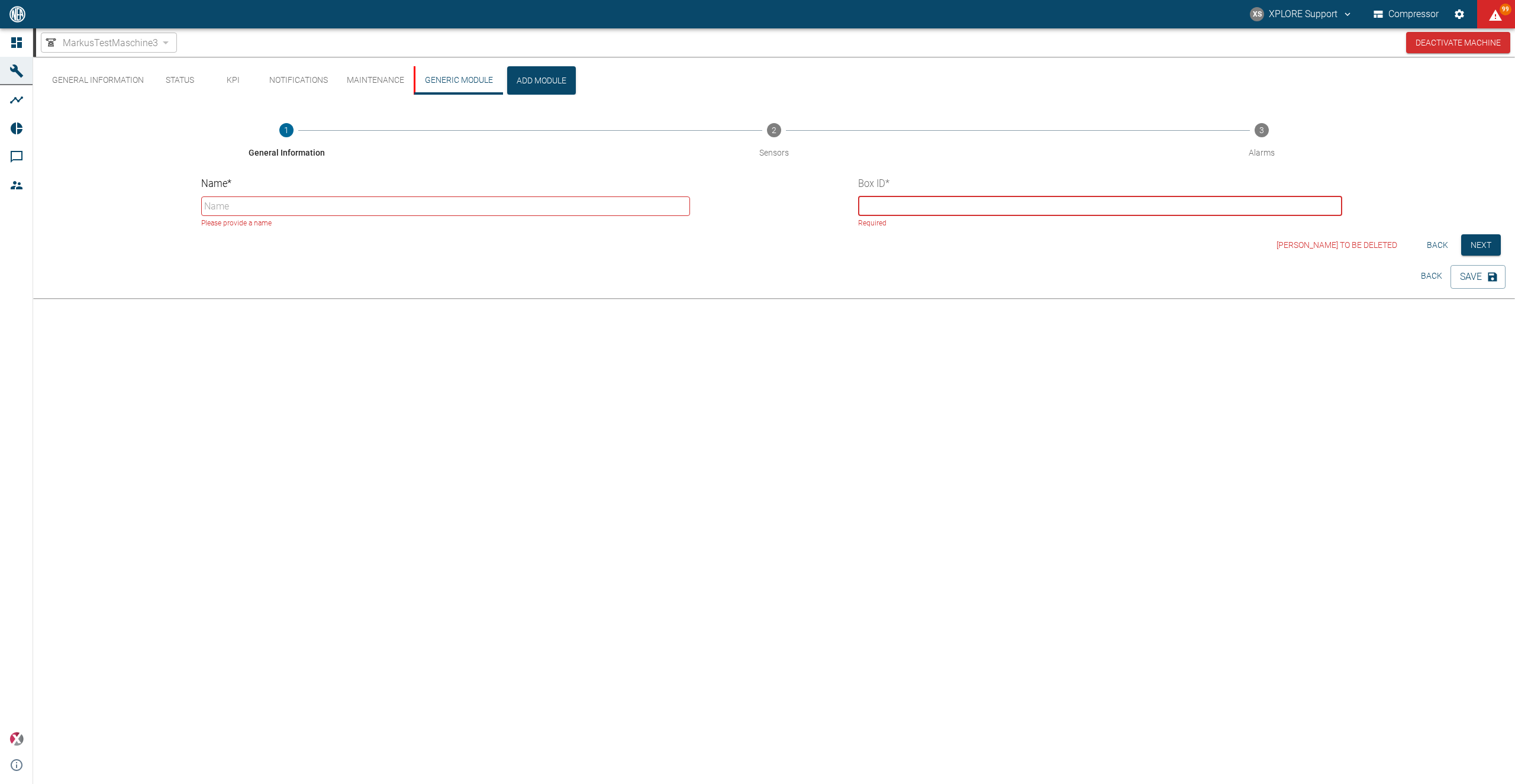
paste input "9ccf47f8-ca37-c197-ab38-c180c320ebb9"
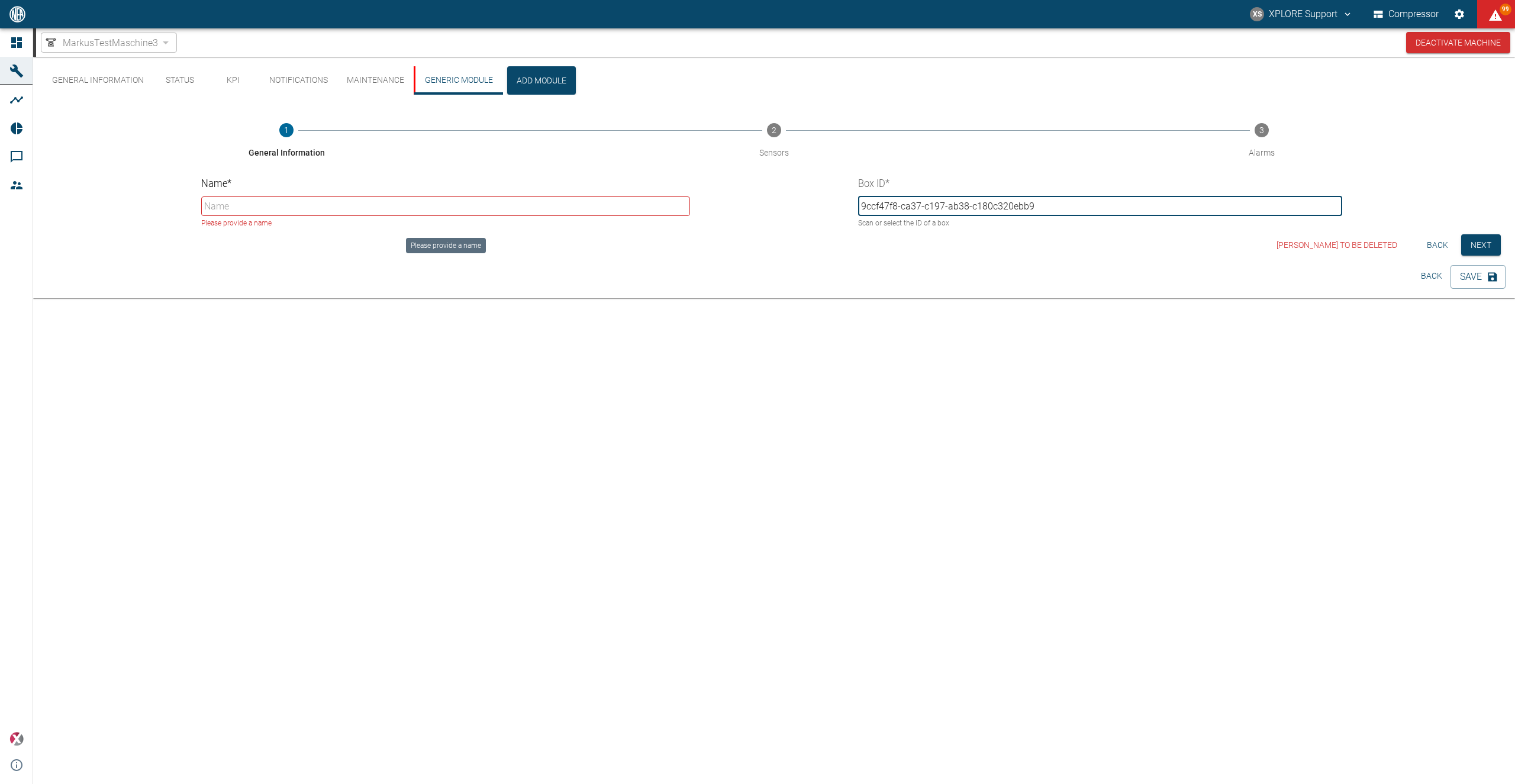
type input "9ccf47f8-ca37-c197-ab38-c180c320ebb9"
click at [408, 211] on input "Name *" at bounding box center [446, 206] width 489 height 20
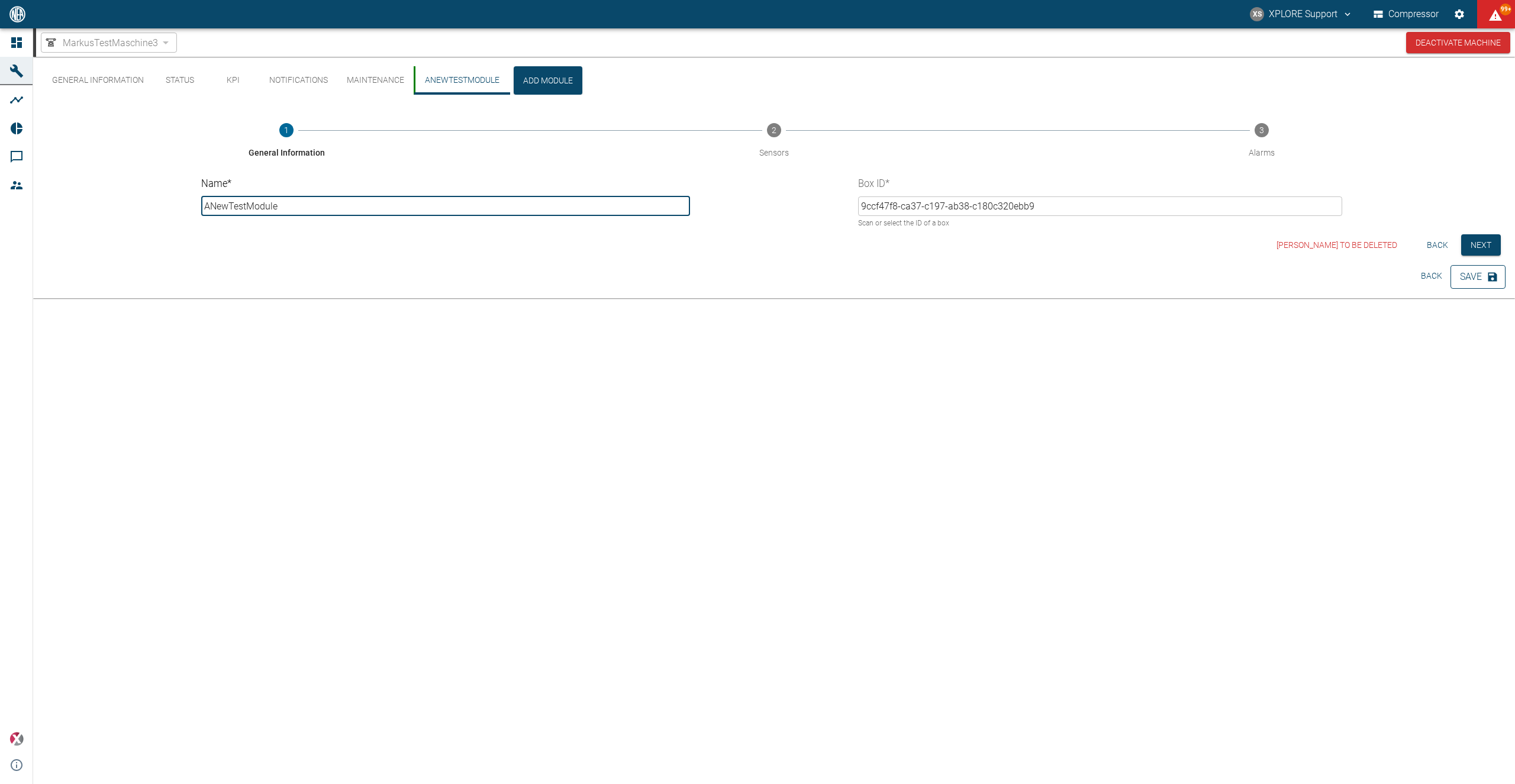
type input "ANewTestModule"
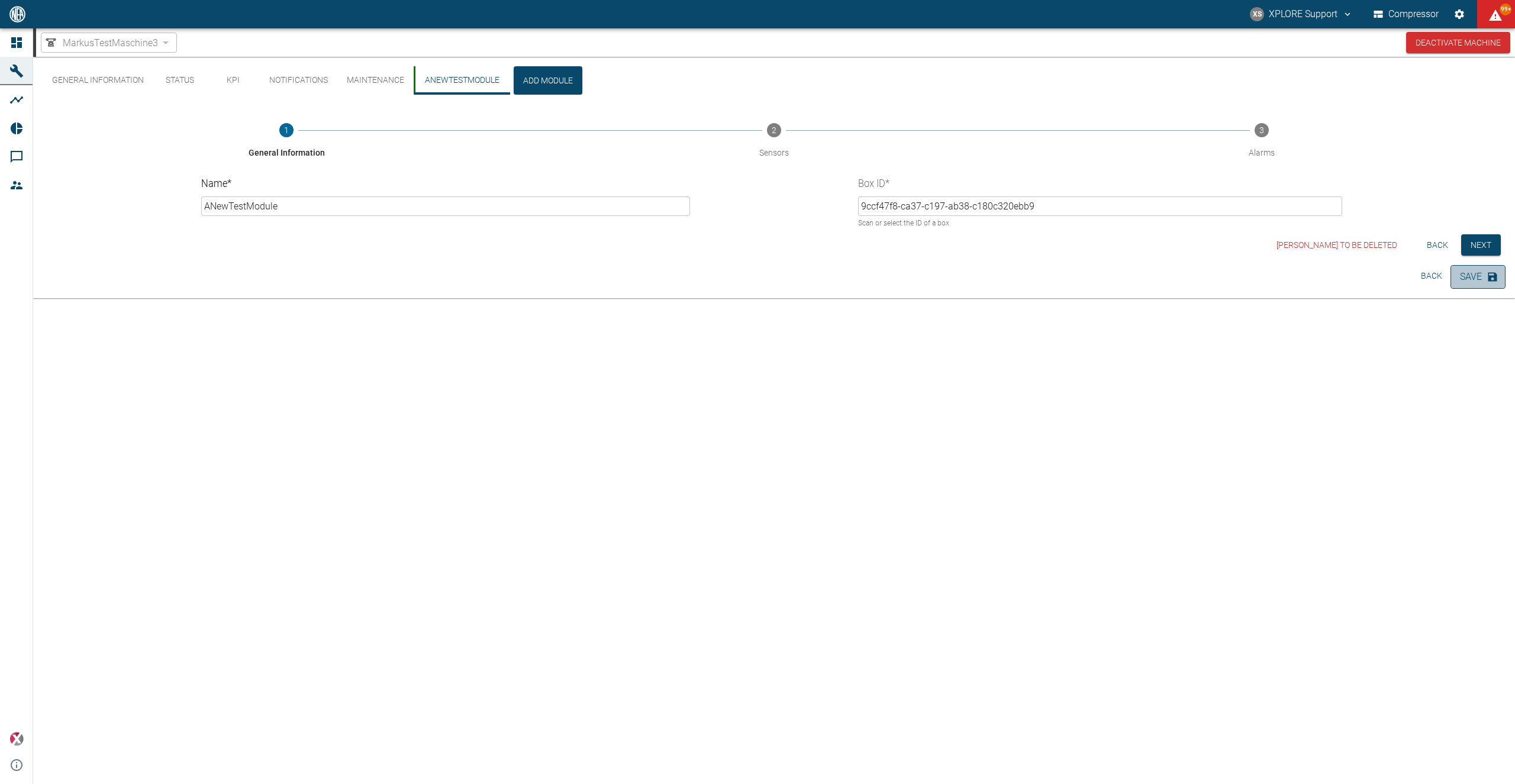
click at [1483, 279] on button "Save" at bounding box center [1478, 276] width 55 height 24
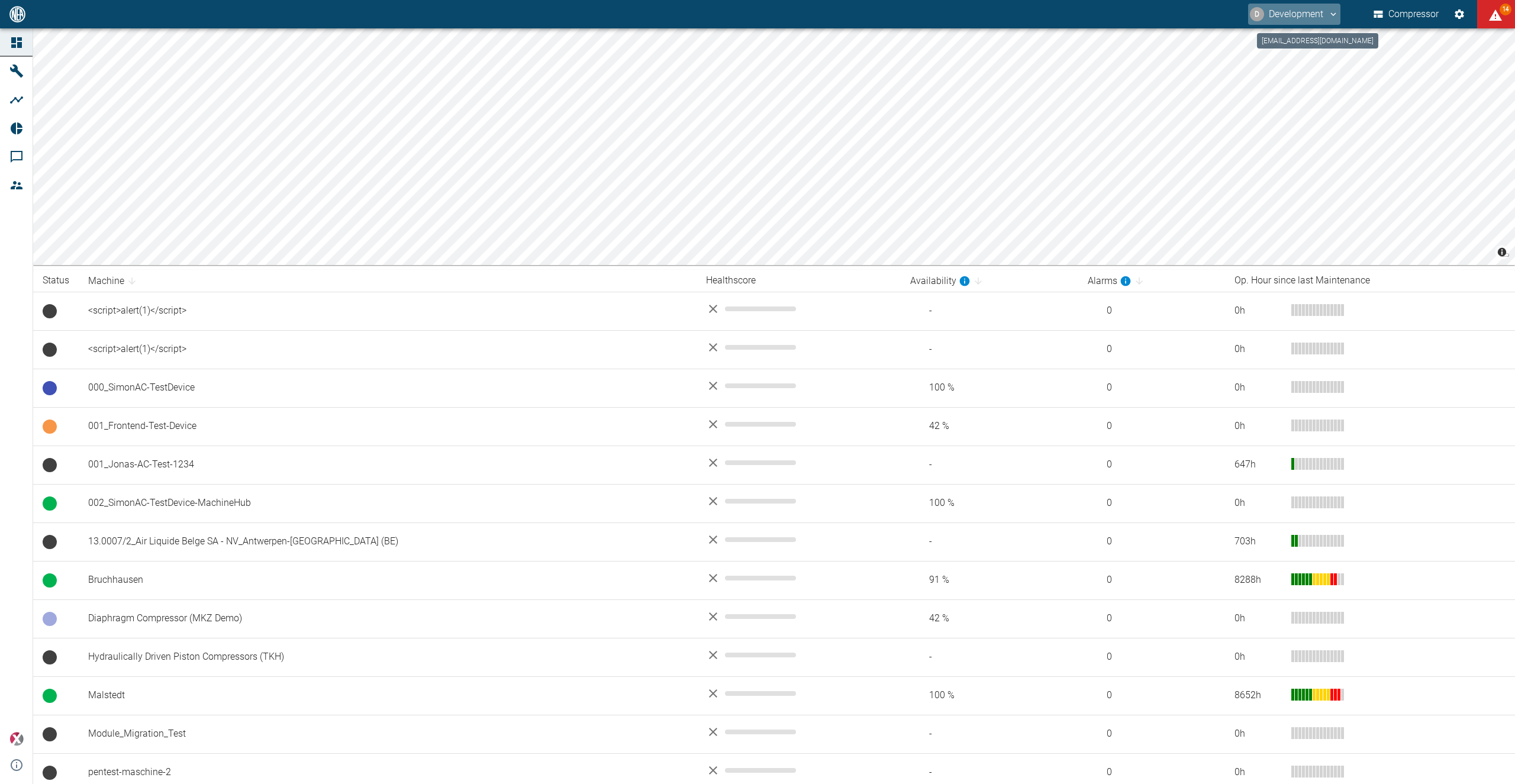
click at [1317, 11] on button "D Development" at bounding box center [1295, 14] width 93 height 22
click at [1303, 45] on span "Logout" at bounding box center [1314, 47] width 34 height 14
